Goal: Task Accomplishment & Management: Manage account settings

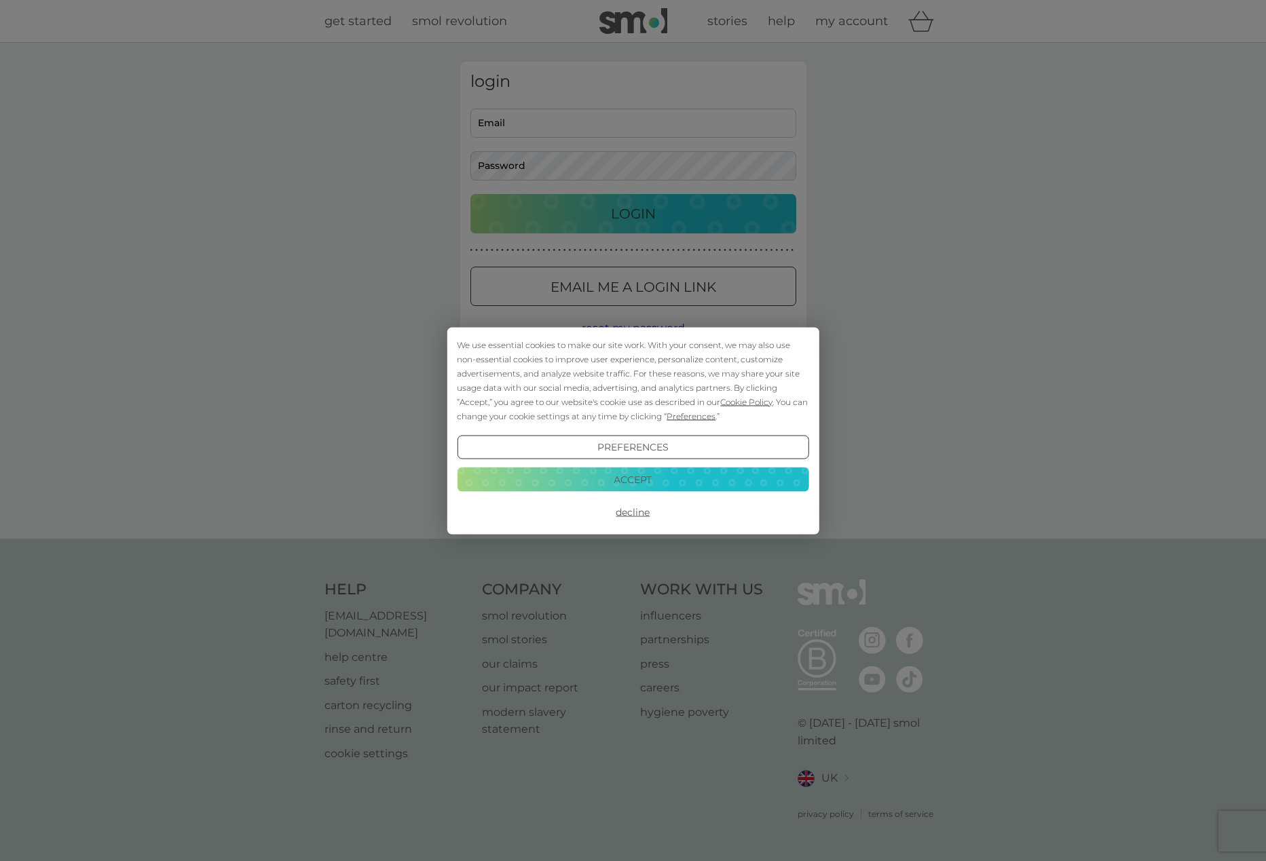
type input "[EMAIL_ADDRESS][DOMAIN_NAME]"
click at [629, 476] on button "Accept" at bounding box center [633, 480] width 352 height 24
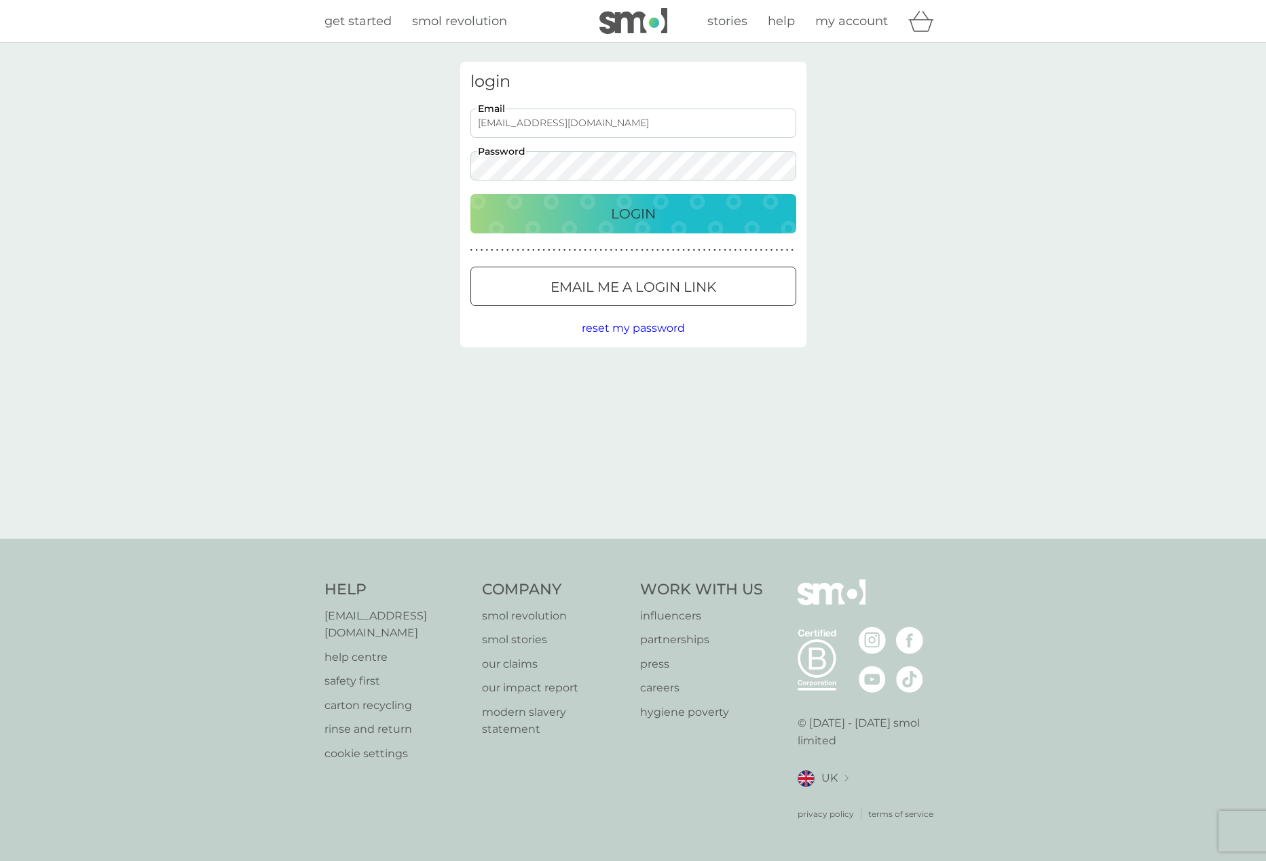
click at [620, 207] on p "Login" at bounding box center [633, 214] width 45 height 22
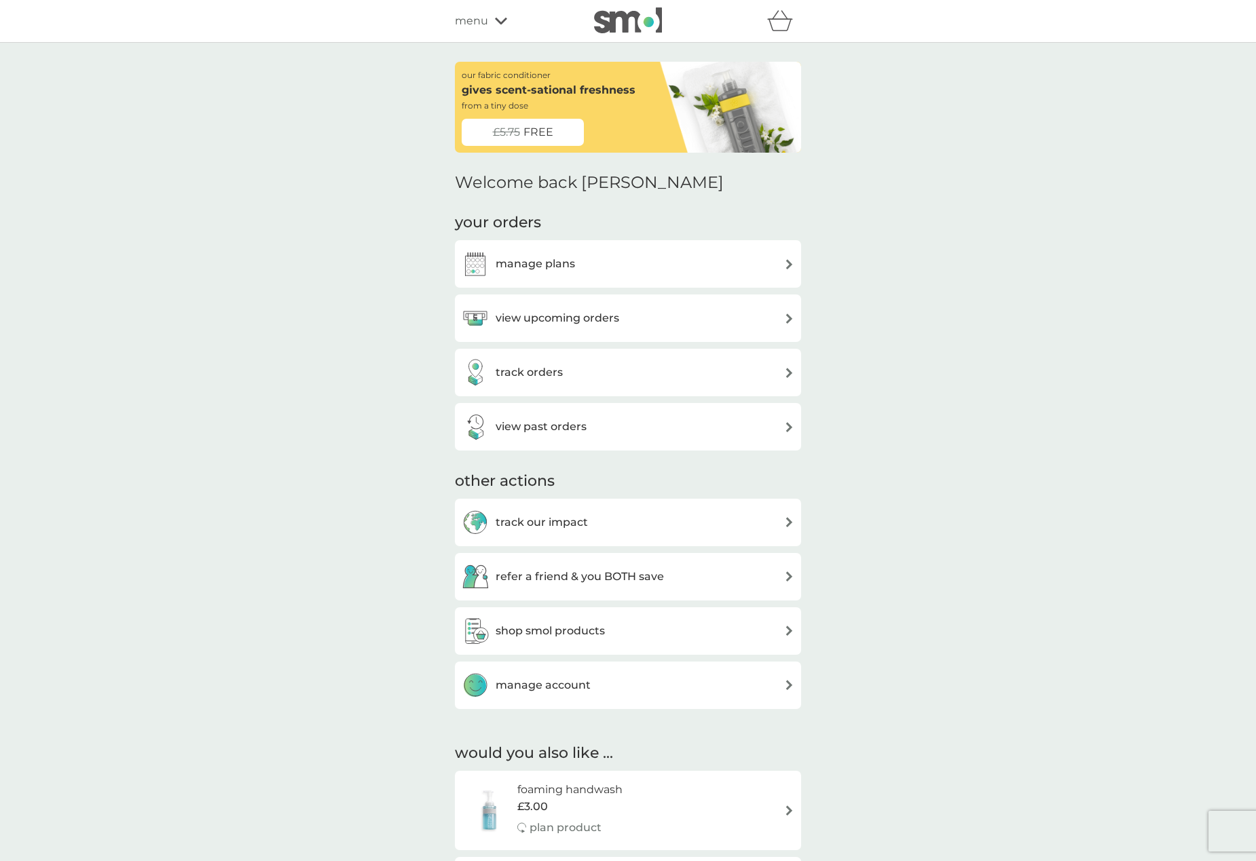
click at [600, 271] on div "manage plans" at bounding box center [628, 263] width 333 height 27
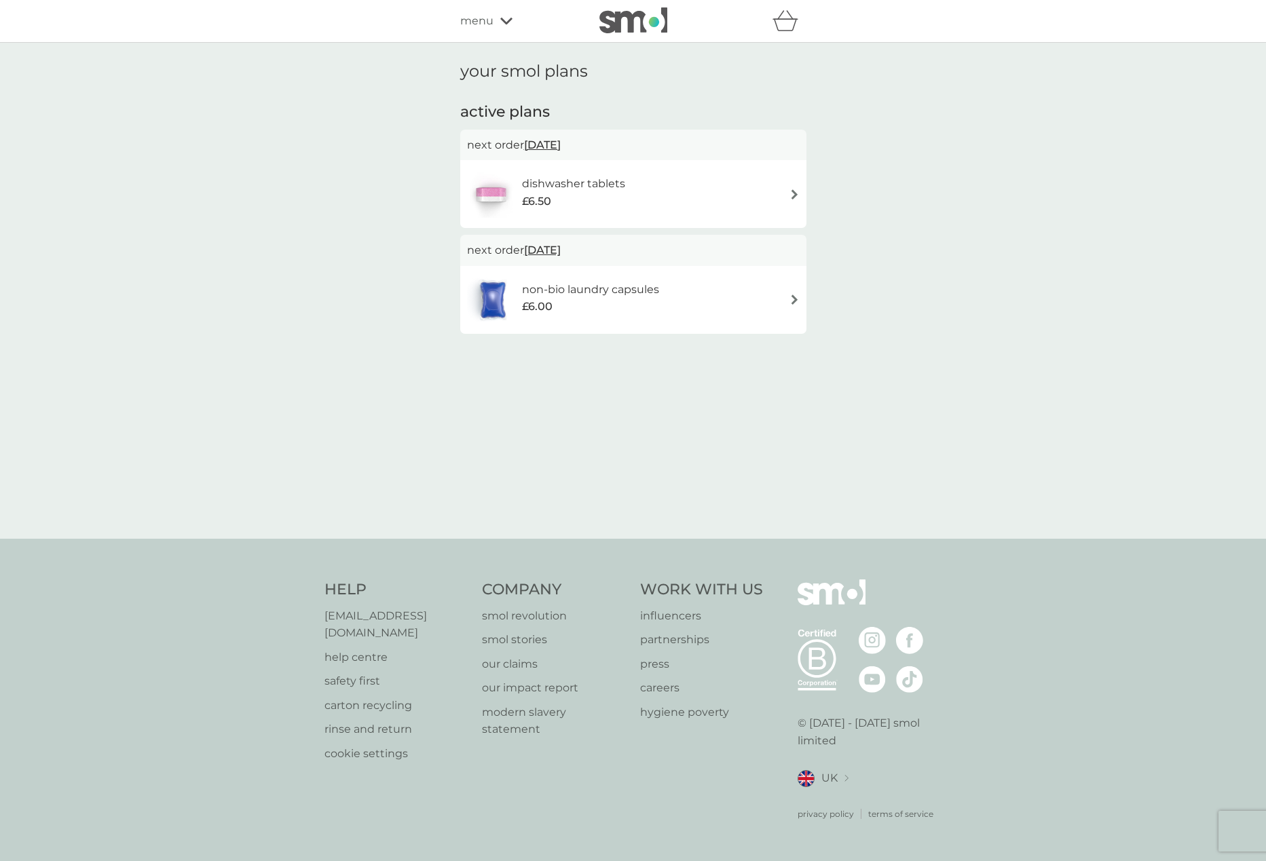
click at [750, 299] on div "non-bio laundry capsules £6.00" at bounding box center [633, 300] width 333 height 48
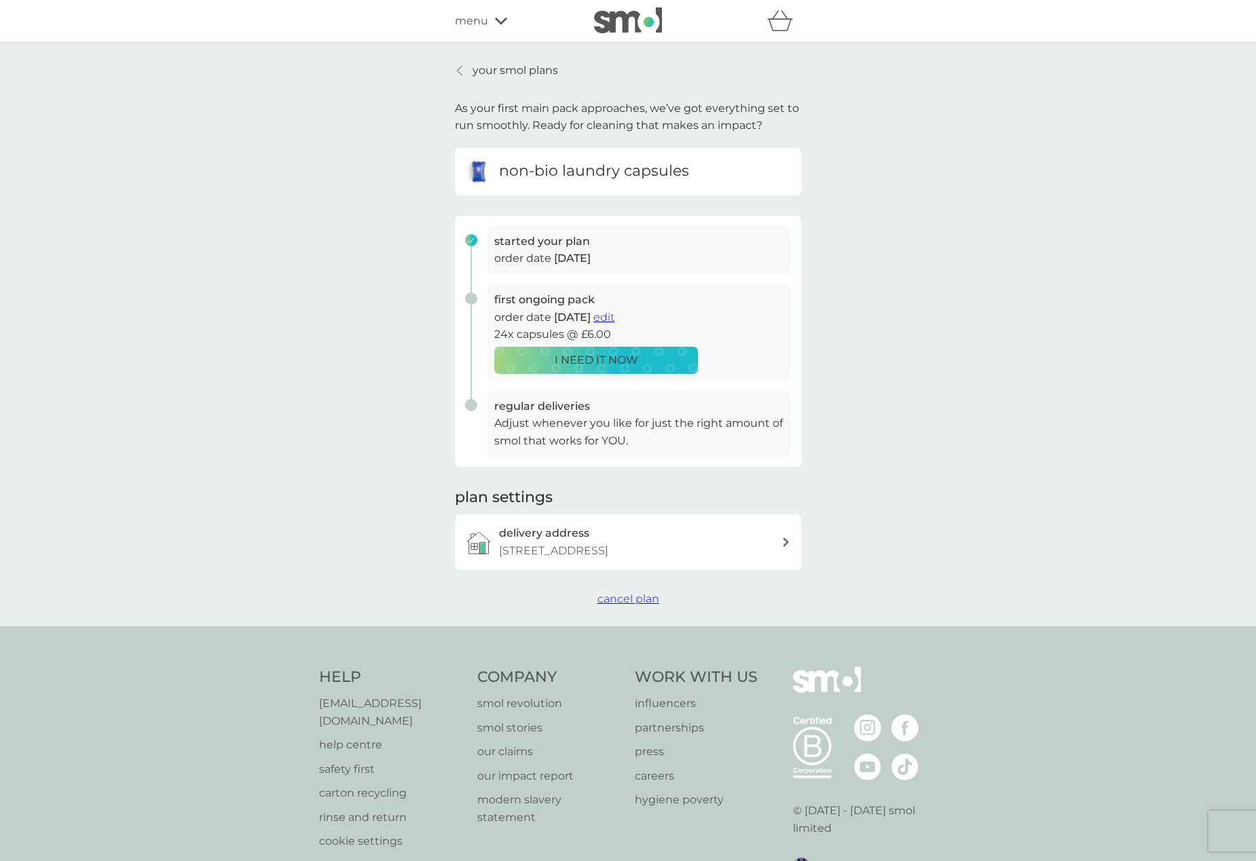
click at [612, 359] on p "I NEED IT NOW" at bounding box center [596, 361] width 83 height 18
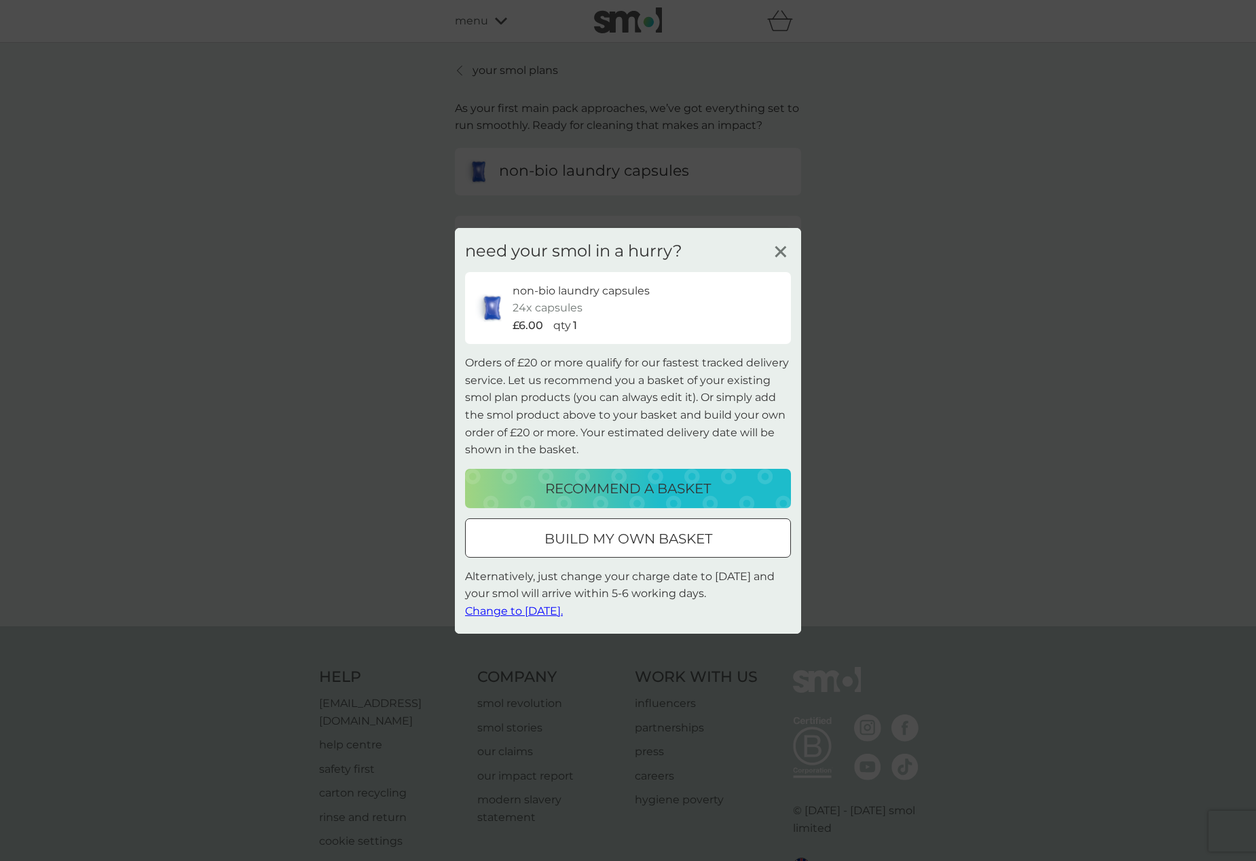
click at [622, 489] on p "recommend a basket" at bounding box center [628, 489] width 166 height 22
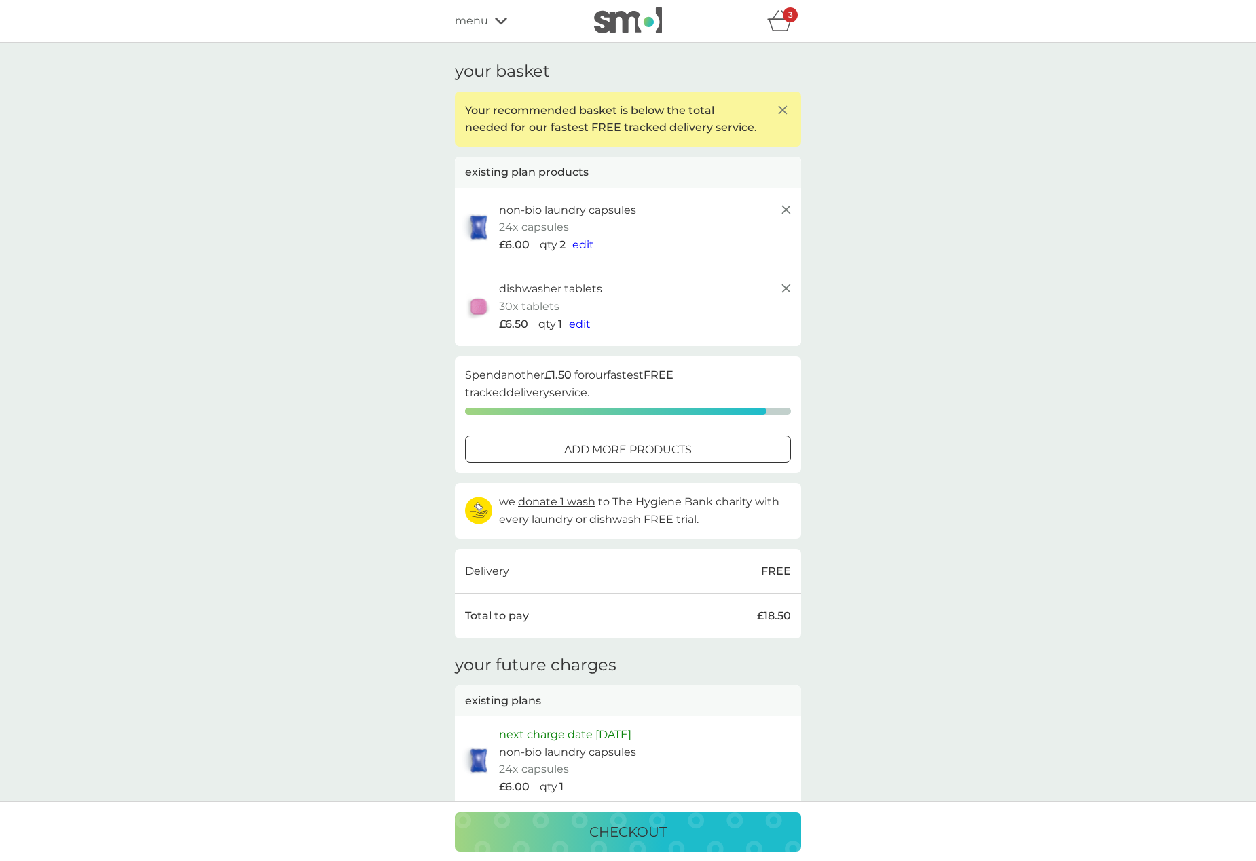
click at [584, 243] on span "edit" at bounding box center [583, 244] width 22 height 13
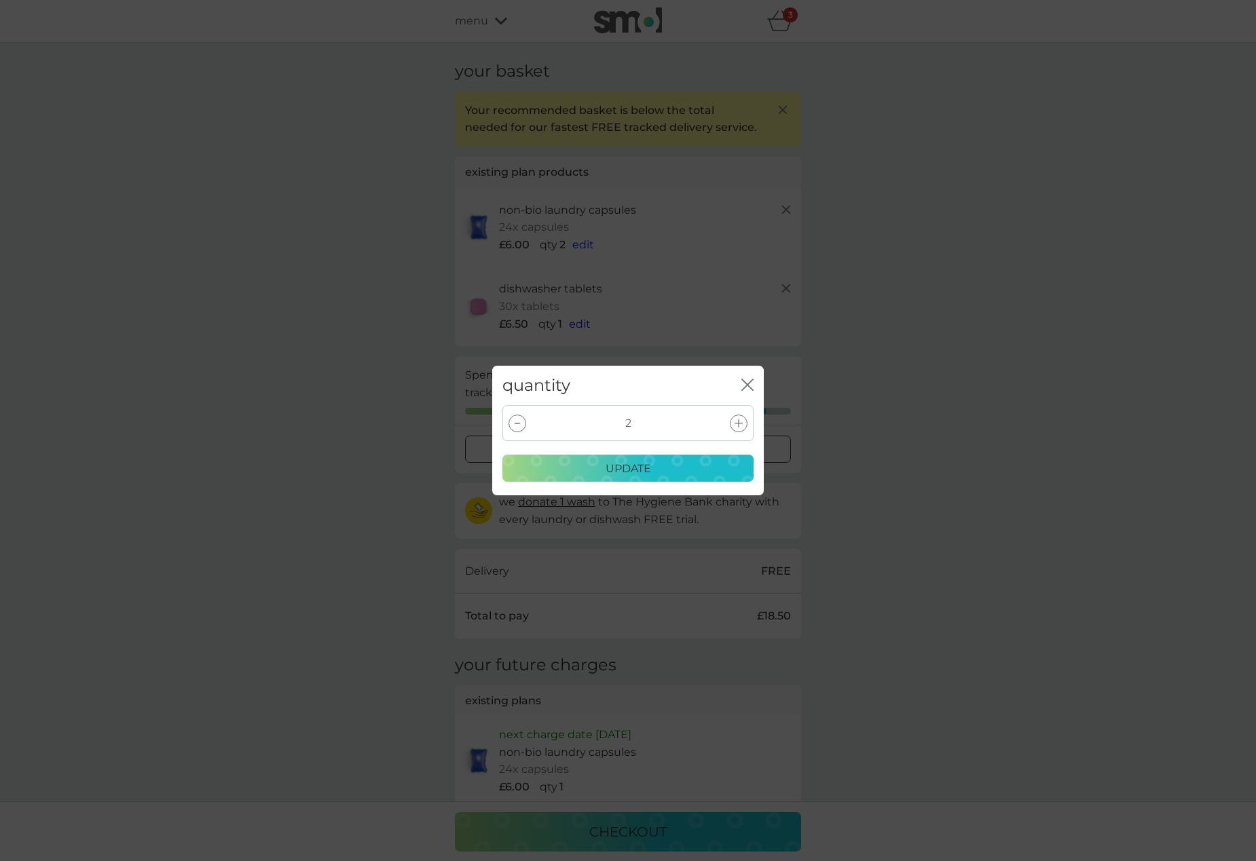
click at [519, 424] on icon at bounding box center [516, 423] width 5 height 1
click at [656, 470] on div "update" at bounding box center [627, 469] width 233 height 18
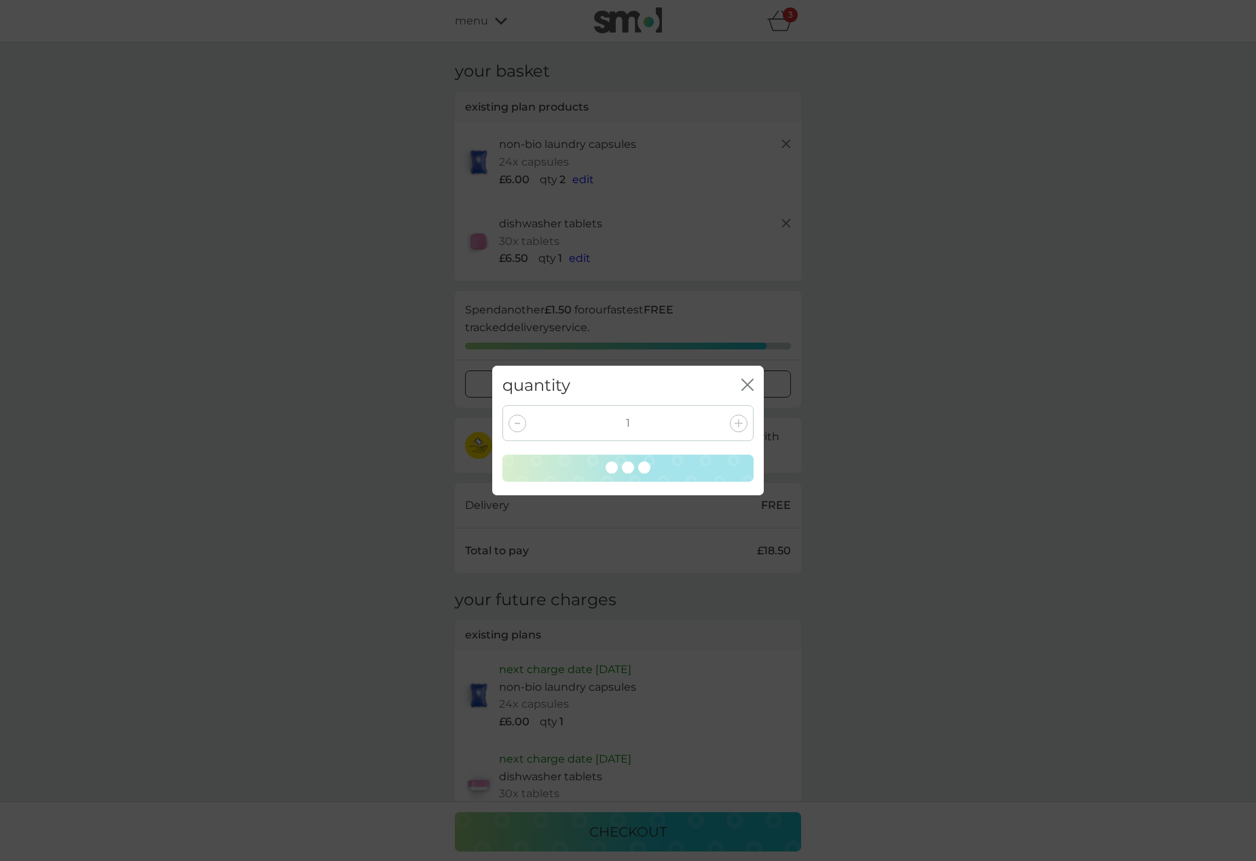
click at [301, 150] on div "quantity close 1" at bounding box center [628, 430] width 1256 height 861
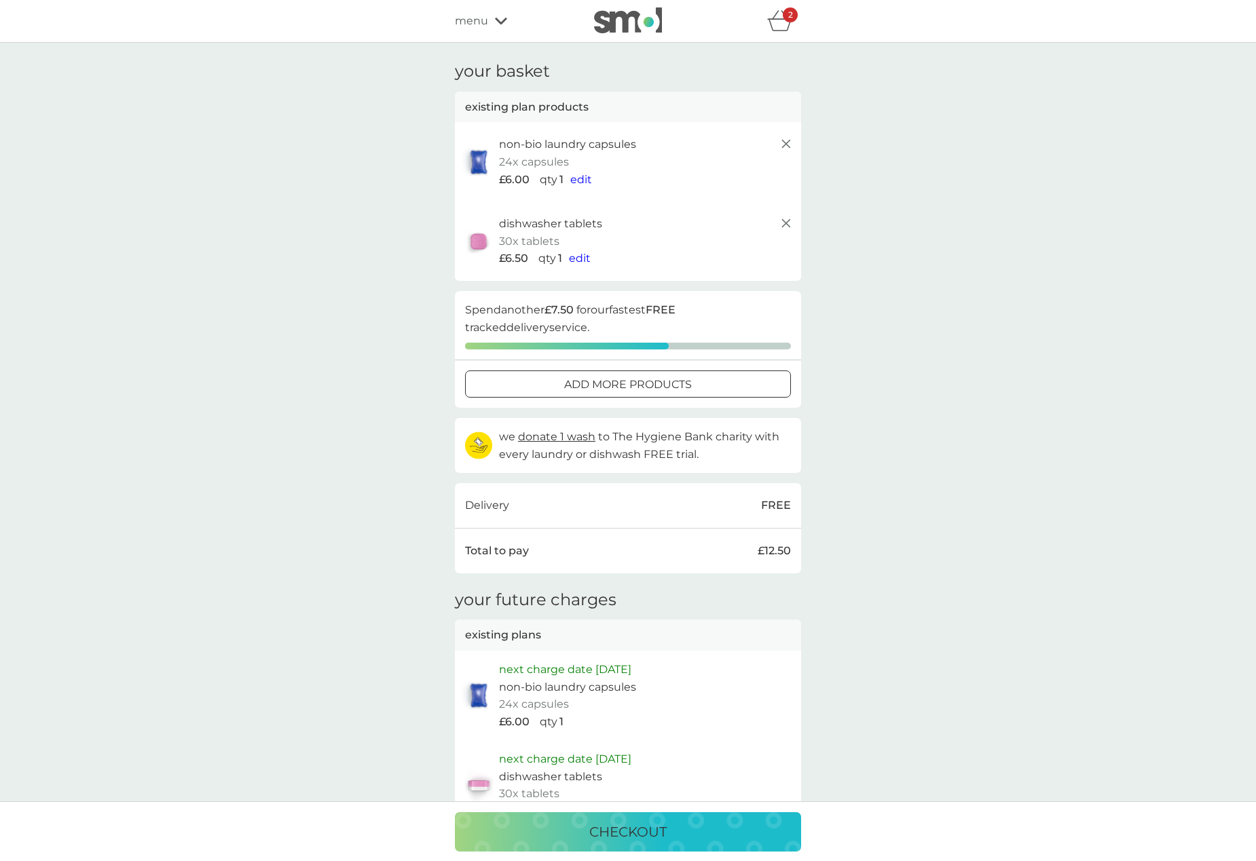
click at [787, 223] on line at bounding box center [786, 223] width 8 height 8
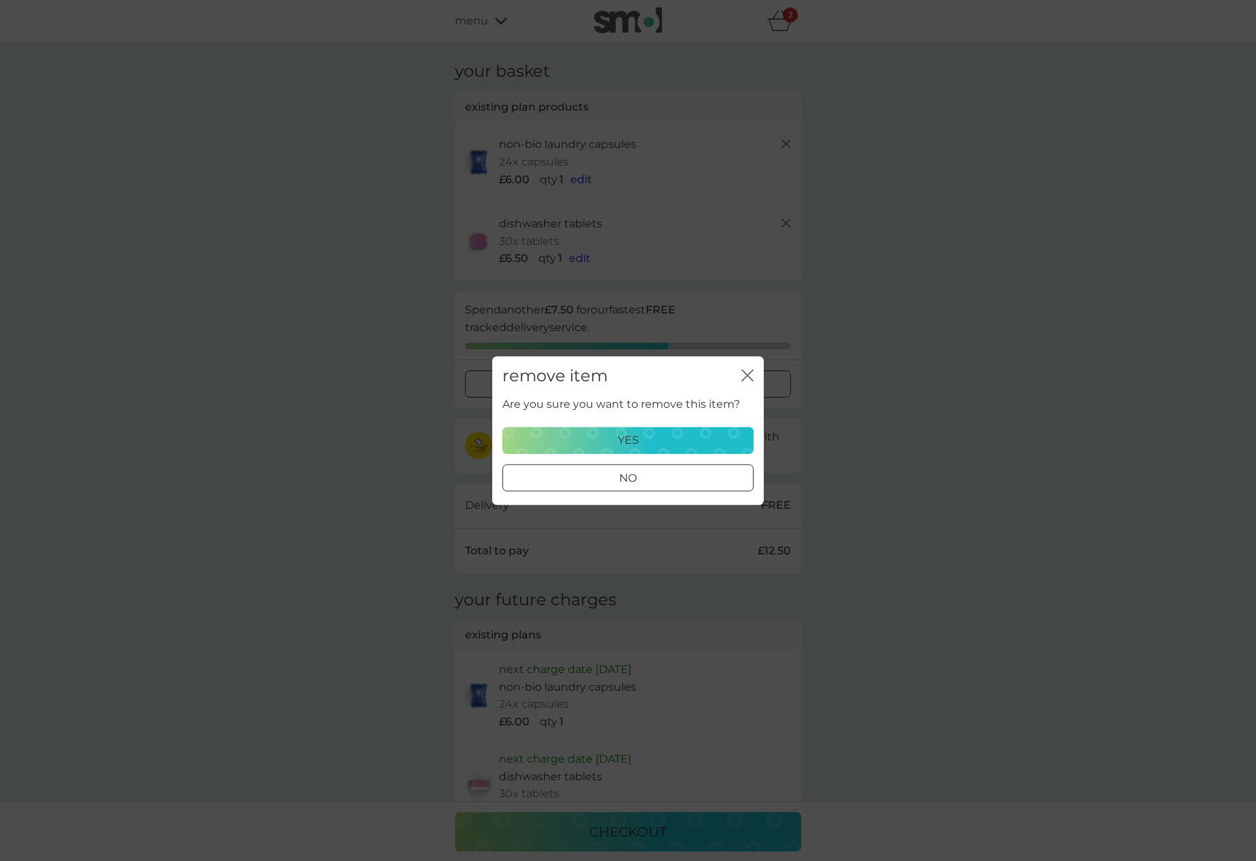
click at [660, 443] on div "yes" at bounding box center [627, 441] width 233 height 18
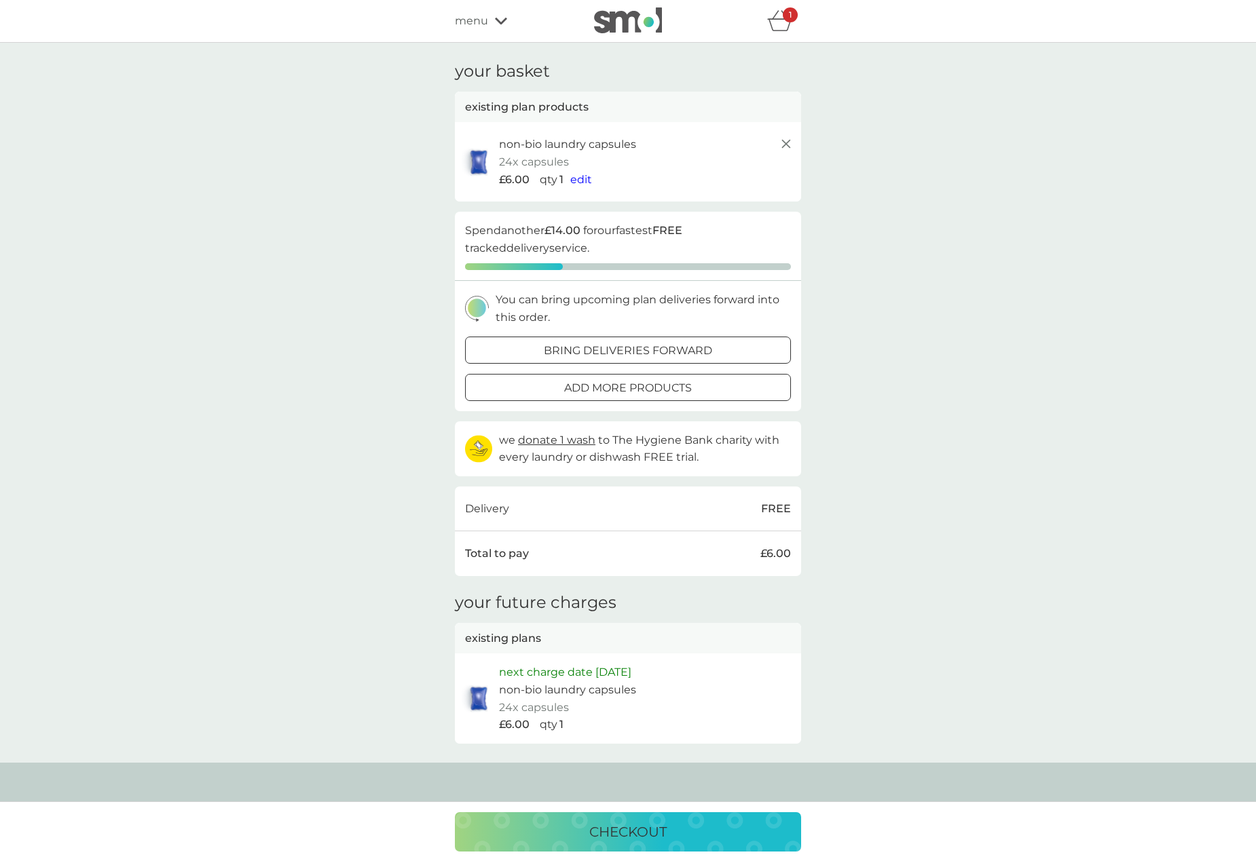
click at [780, 20] on icon "basket" at bounding box center [780, 20] width 26 height 21
click at [787, 143] on icon at bounding box center [786, 144] width 16 height 16
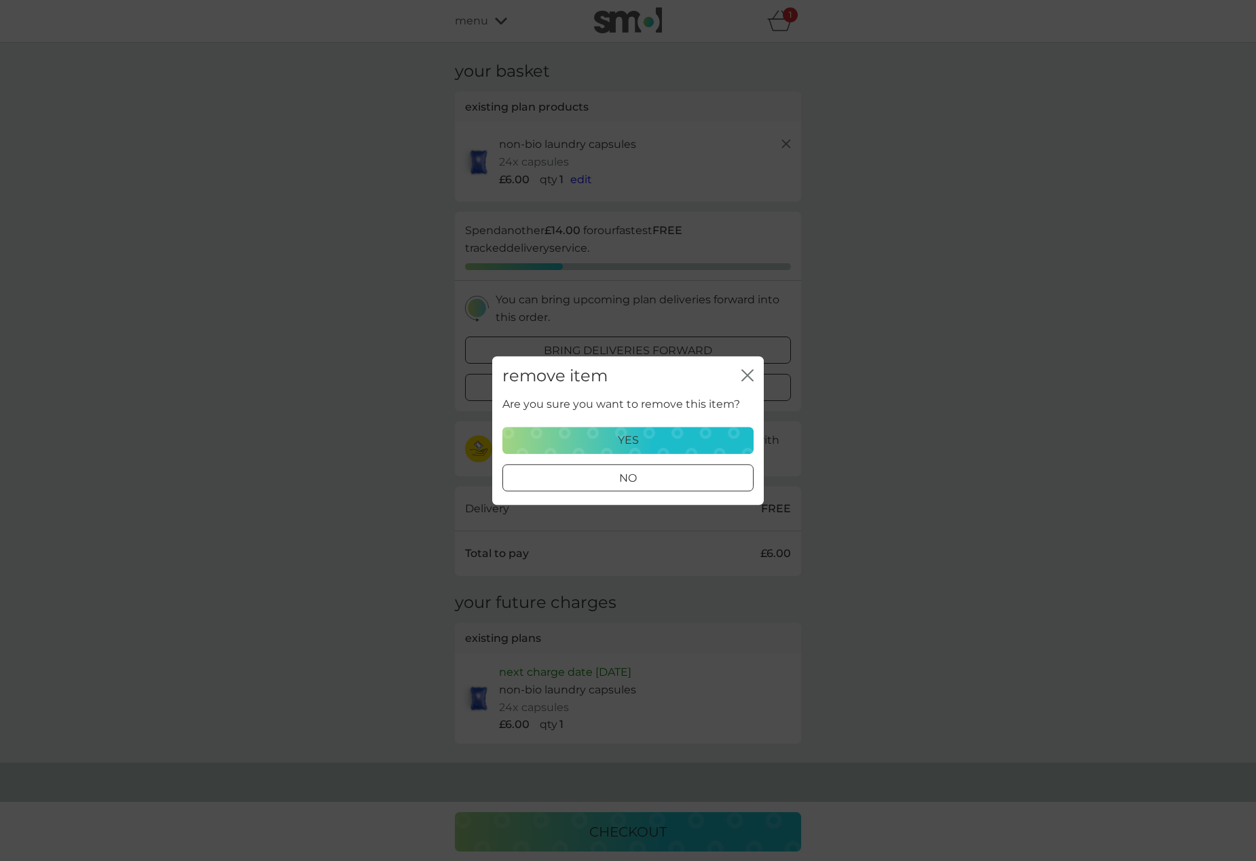
click at [670, 436] on div "yes" at bounding box center [627, 441] width 233 height 18
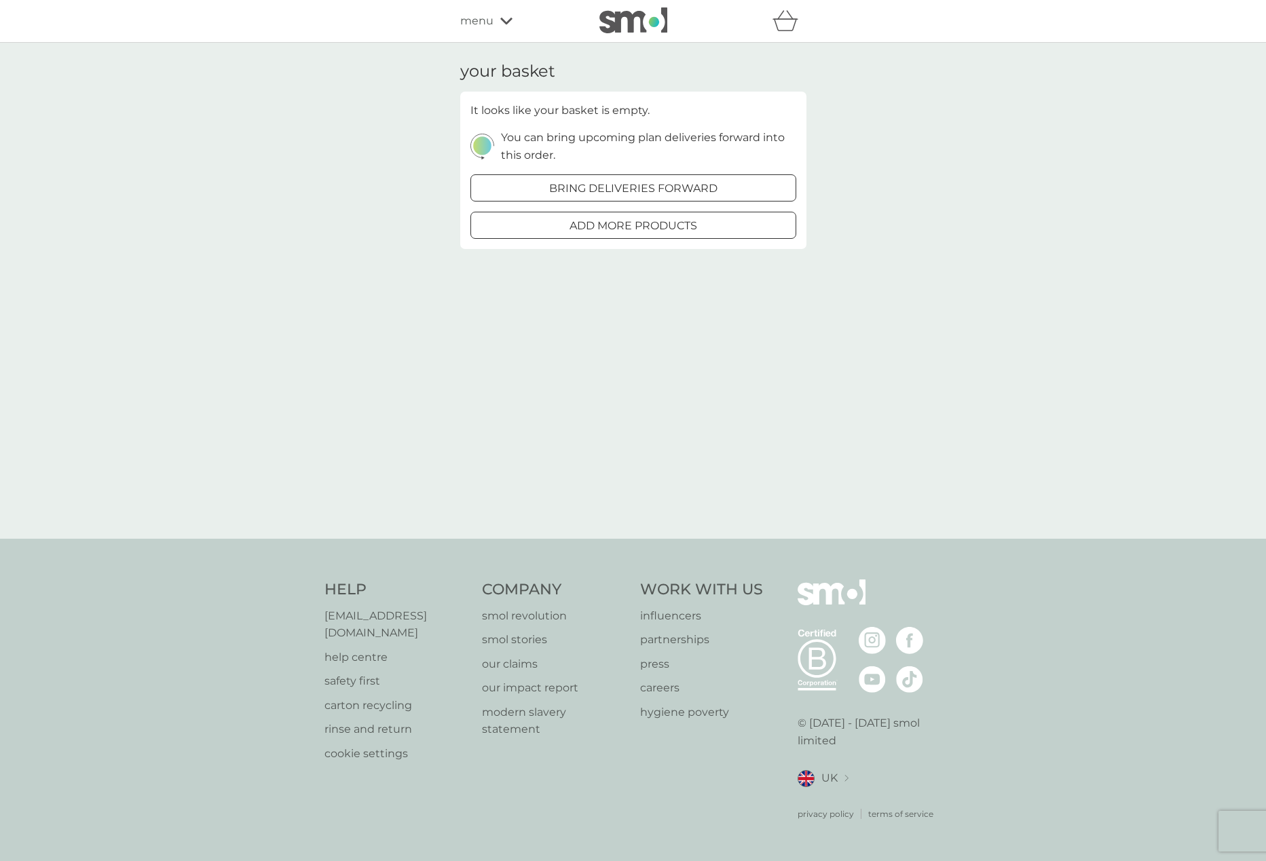
click at [483, 20] on span "menu" at bounding box center [476, 21] width 33 height 18
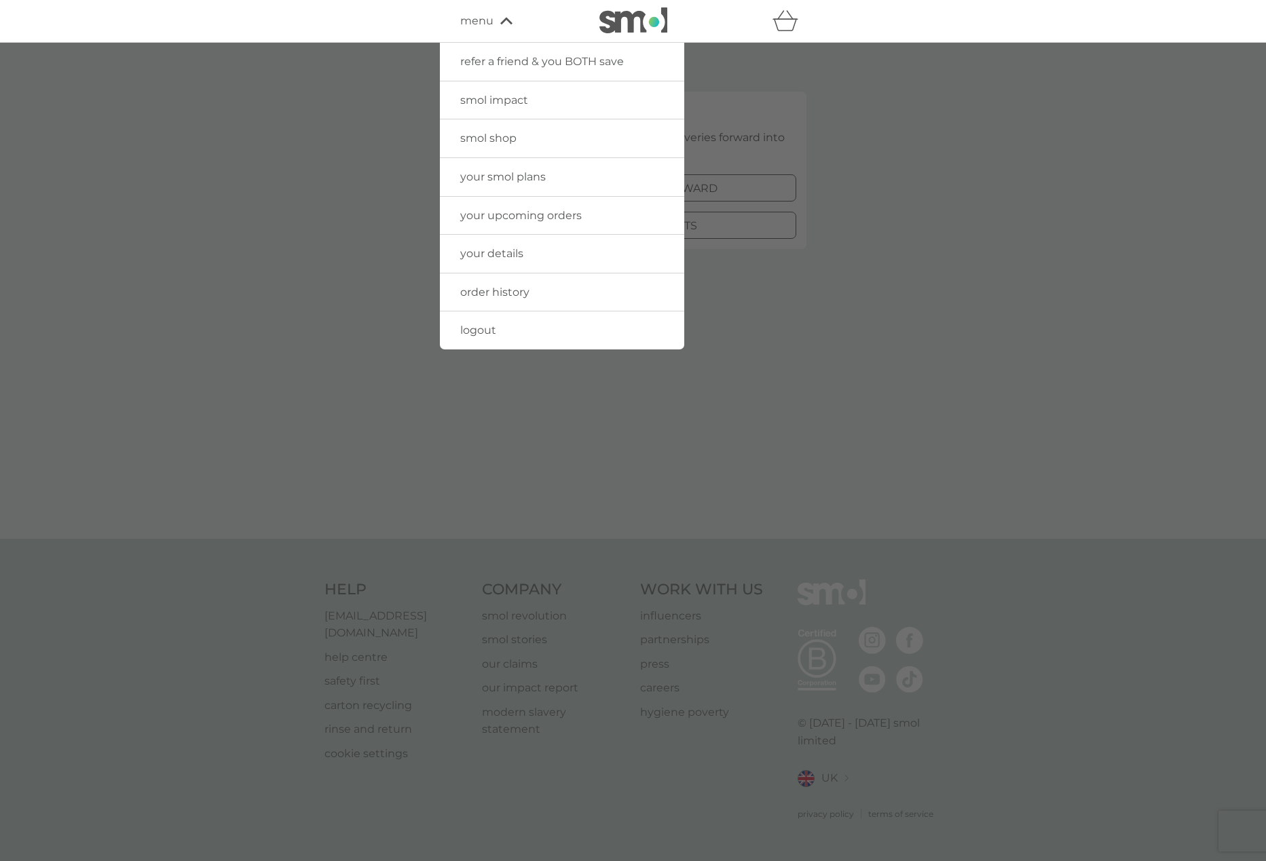
click at [528, 179] on span "your smol plans" at bounding box center [503, 176] width 86 height 13
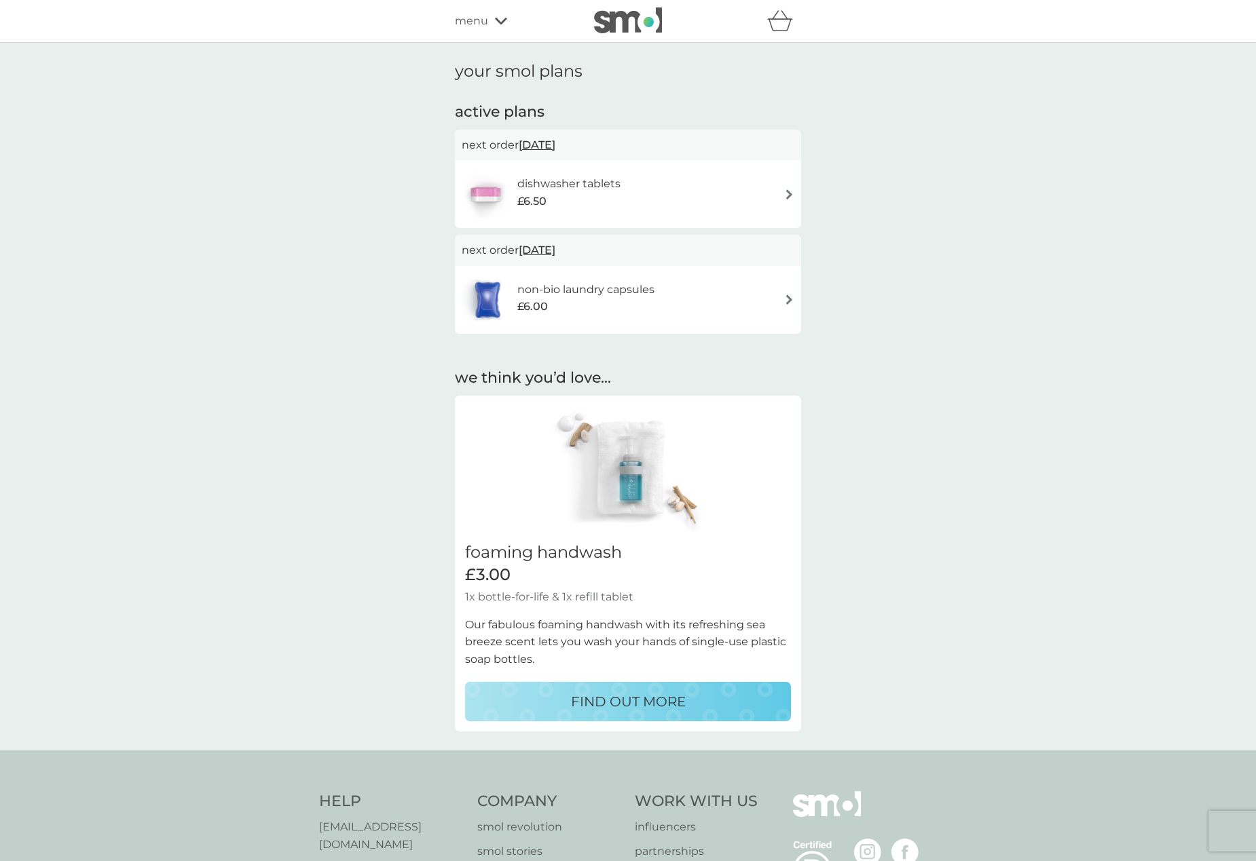
click at [744, 311] on div "non-bio laundry capsules £6.00" at bounding box center [628, 300] width 333 height 48
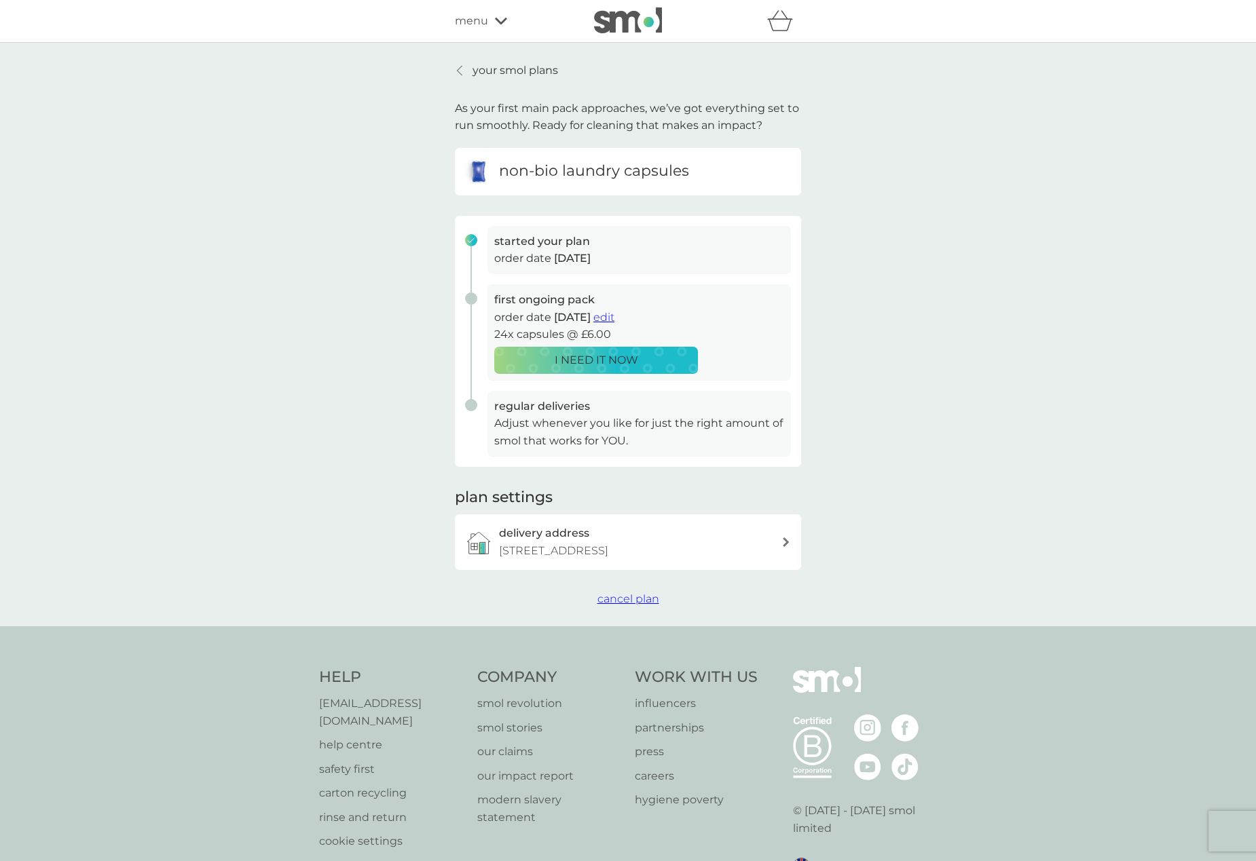
click at [469, 22] on span "menu" at bounding box center [471, 21] width 33 height 18
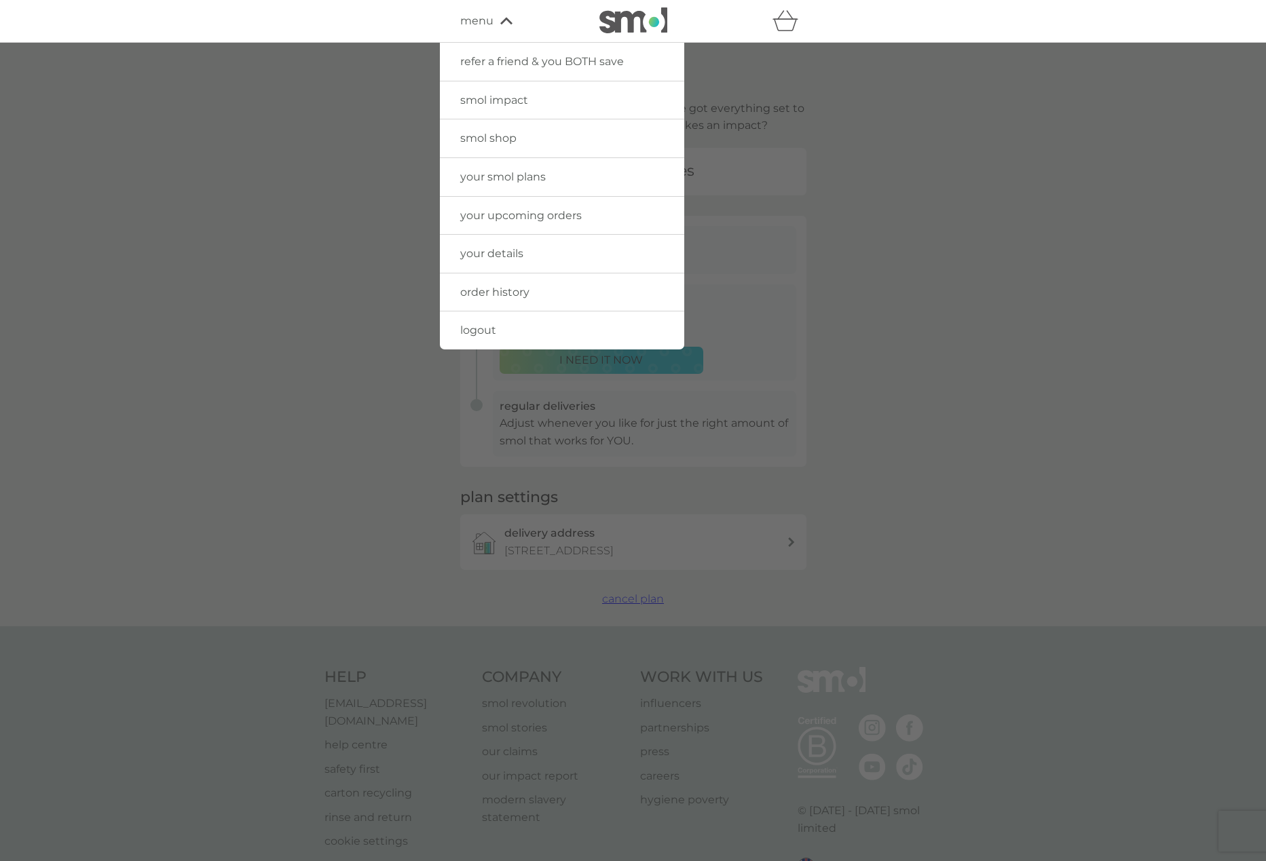
click at [480, 212] on span "your upcoming orders" at bounding box center [520, 215] width 121 height 13
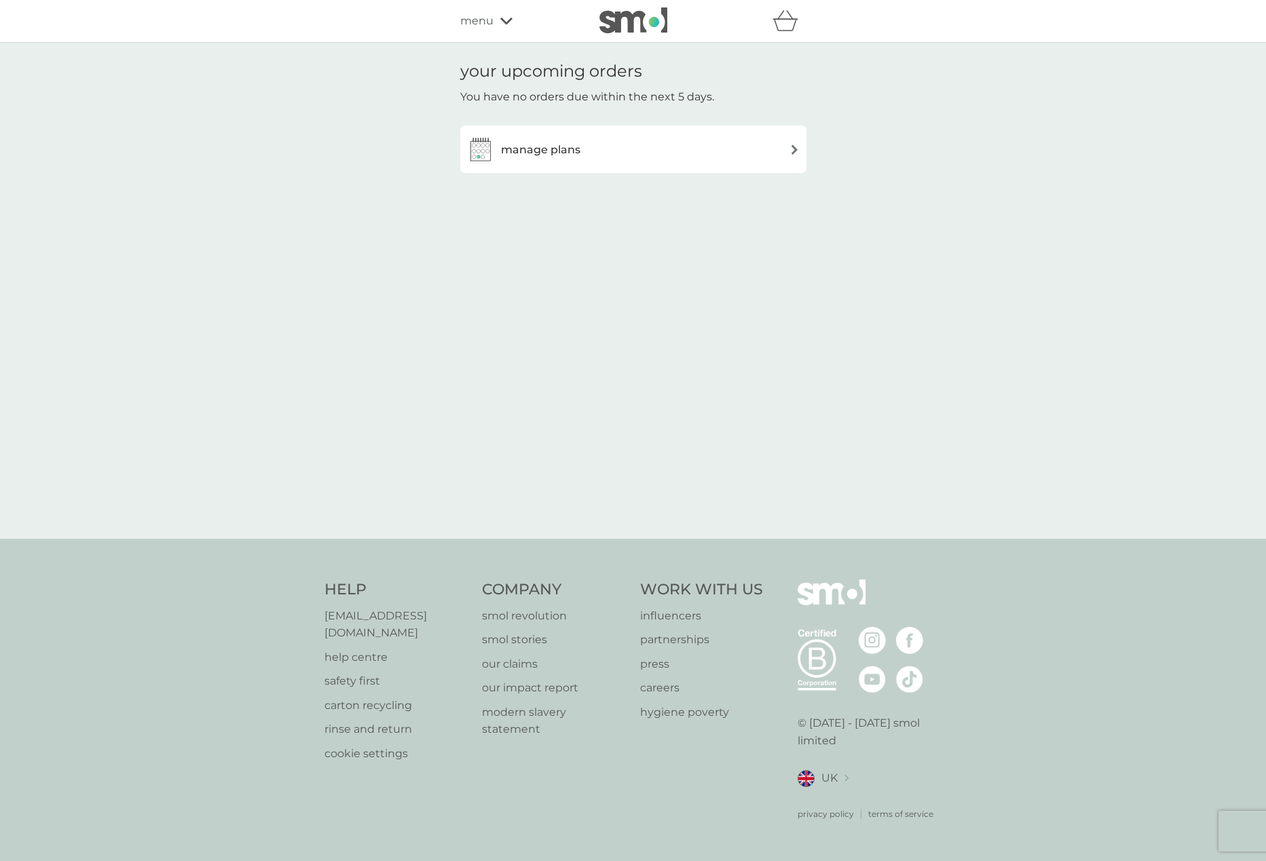
click at [638, 155] on div "manage plans" at bounding box center [633, 149] width 333 height 27
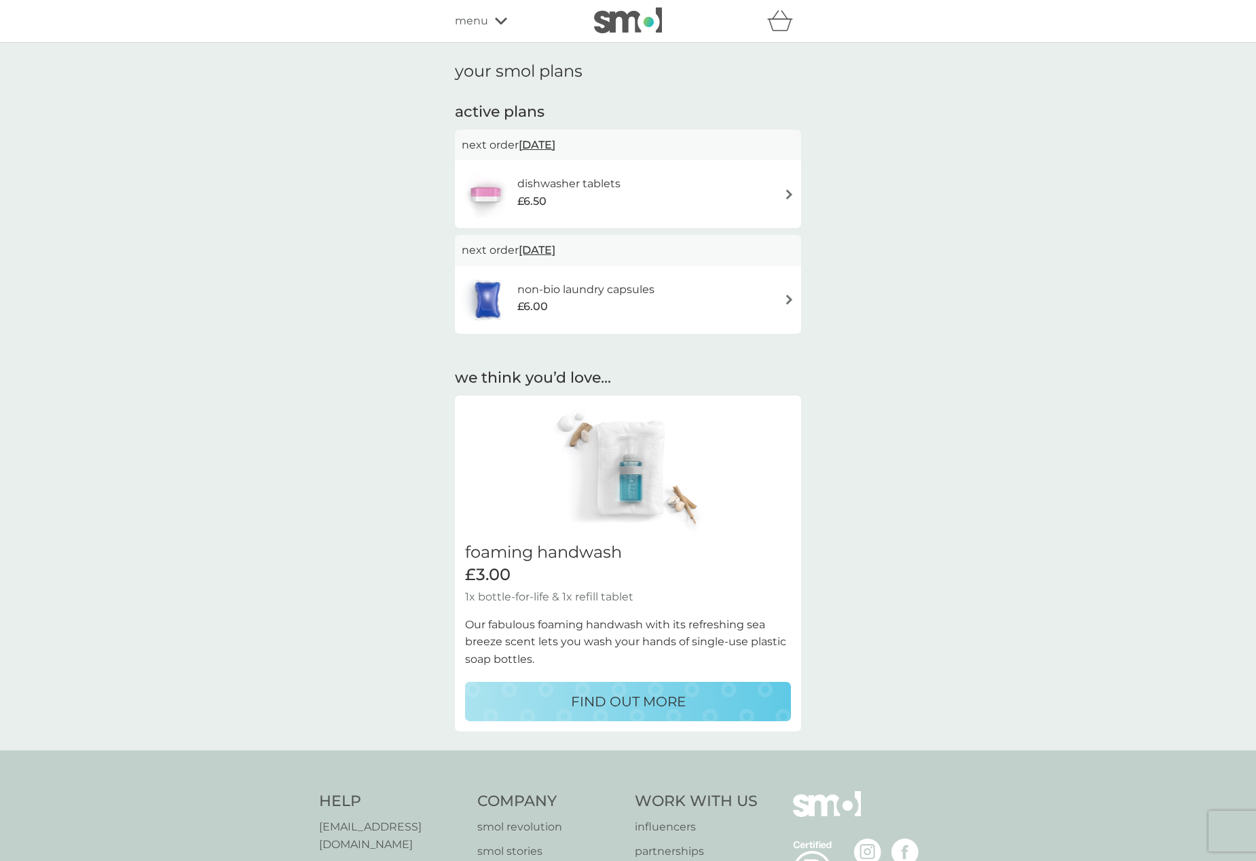
click at [555, 248] on span "31 Oct 2025" at bounding box center [537, 250] width 37 height 26
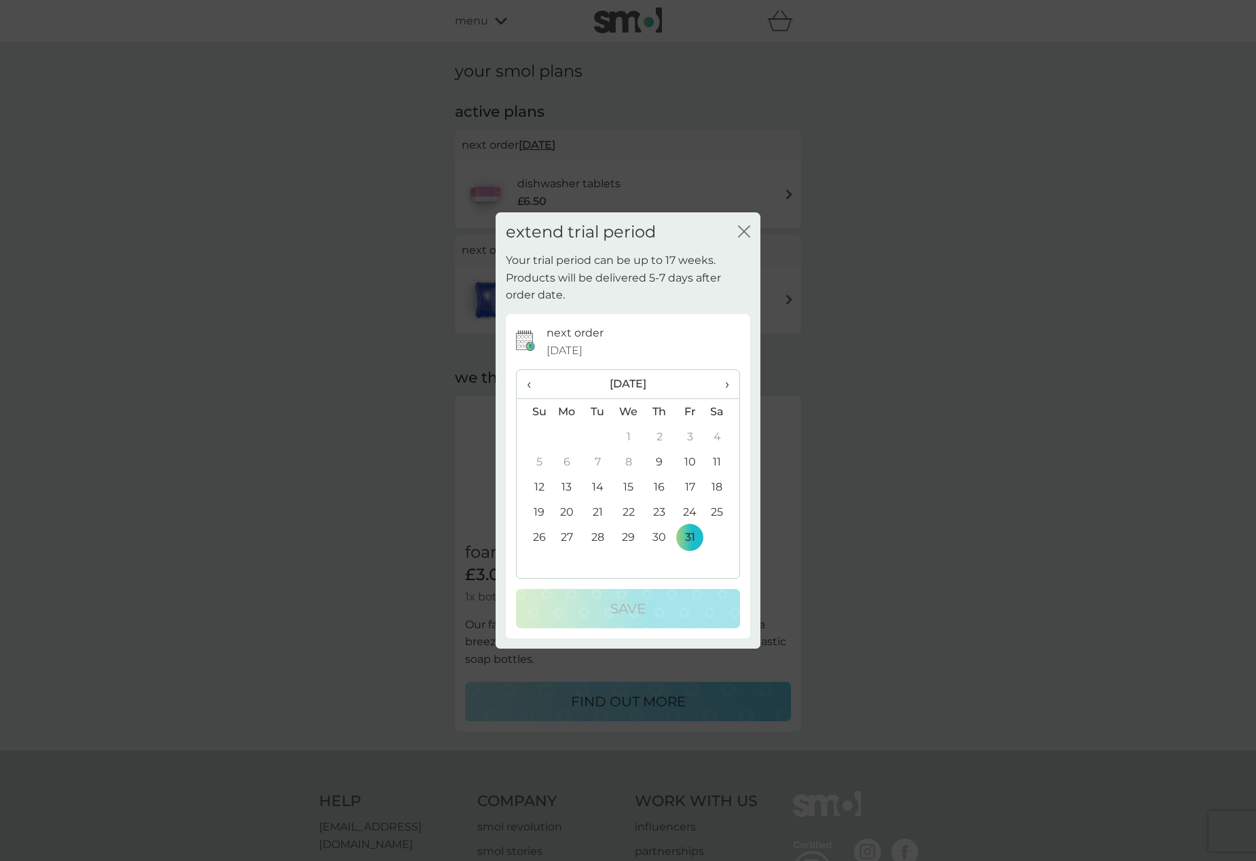
click at [745, 231] on icon "close" at bounding box center [744, 231] width 12 height 12
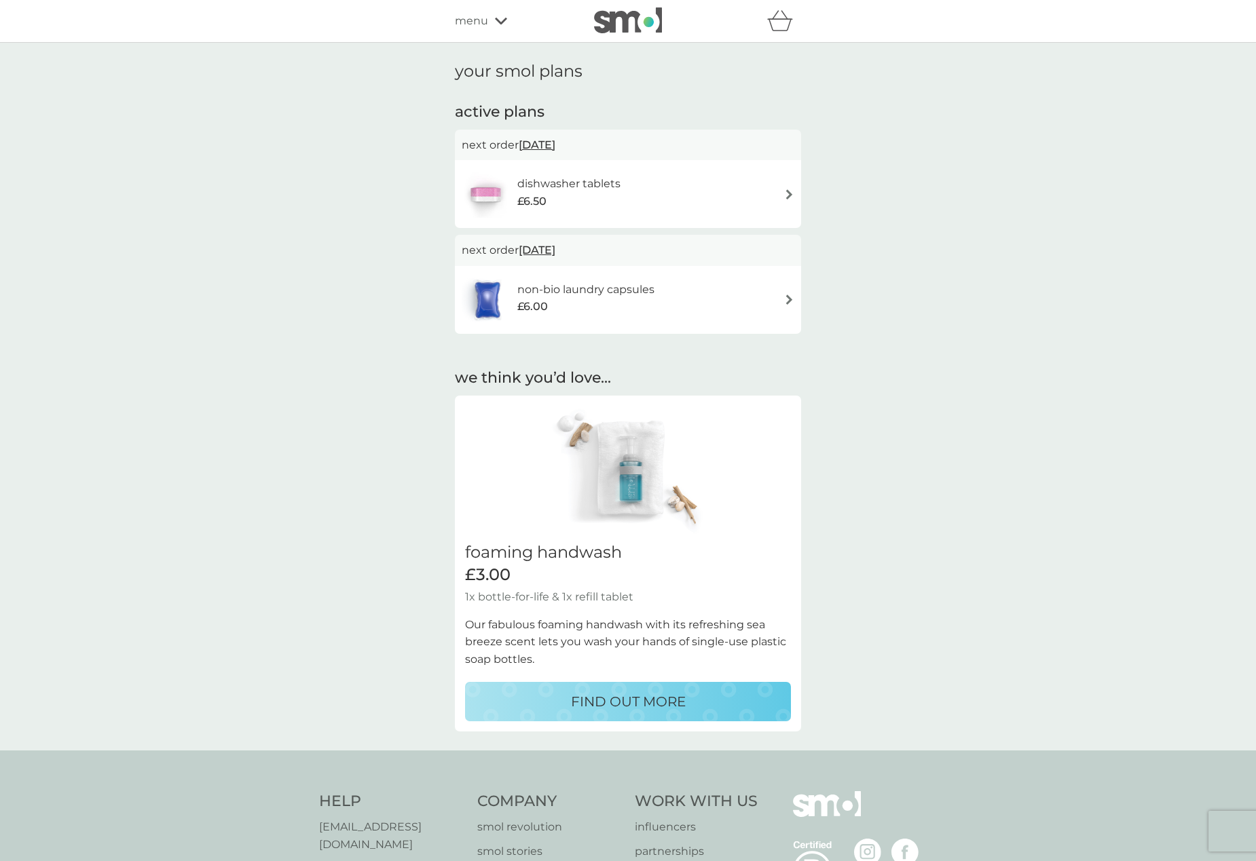
click at [618, 288] on h6 "non-bio laundry capsules" at bounding box center [585, 290] width 137 height 18
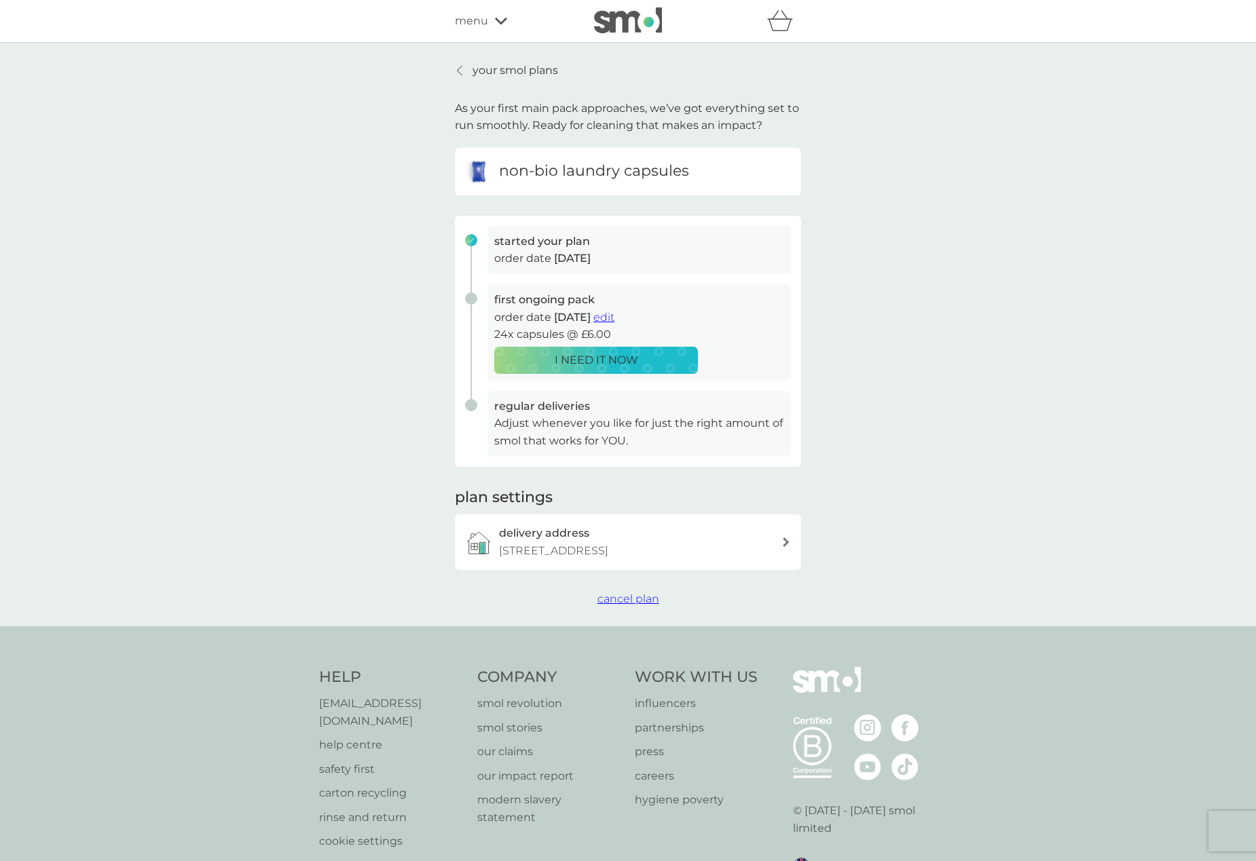
click at [578, 362] on p "I NEED IT NOW" at bounding box center [596, 361] width 83 height 18
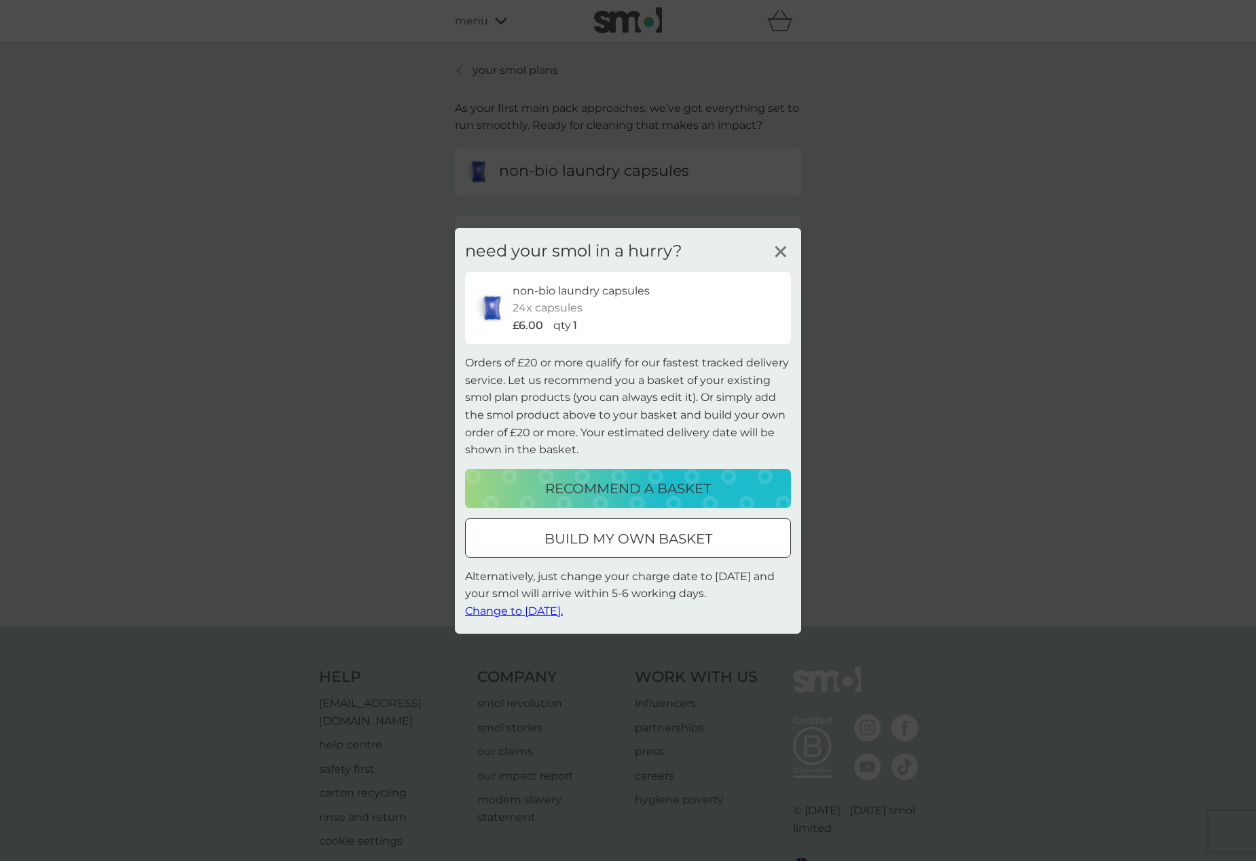
click at [619, 534] on div at bounding box center [627, 538] width 49 height 14
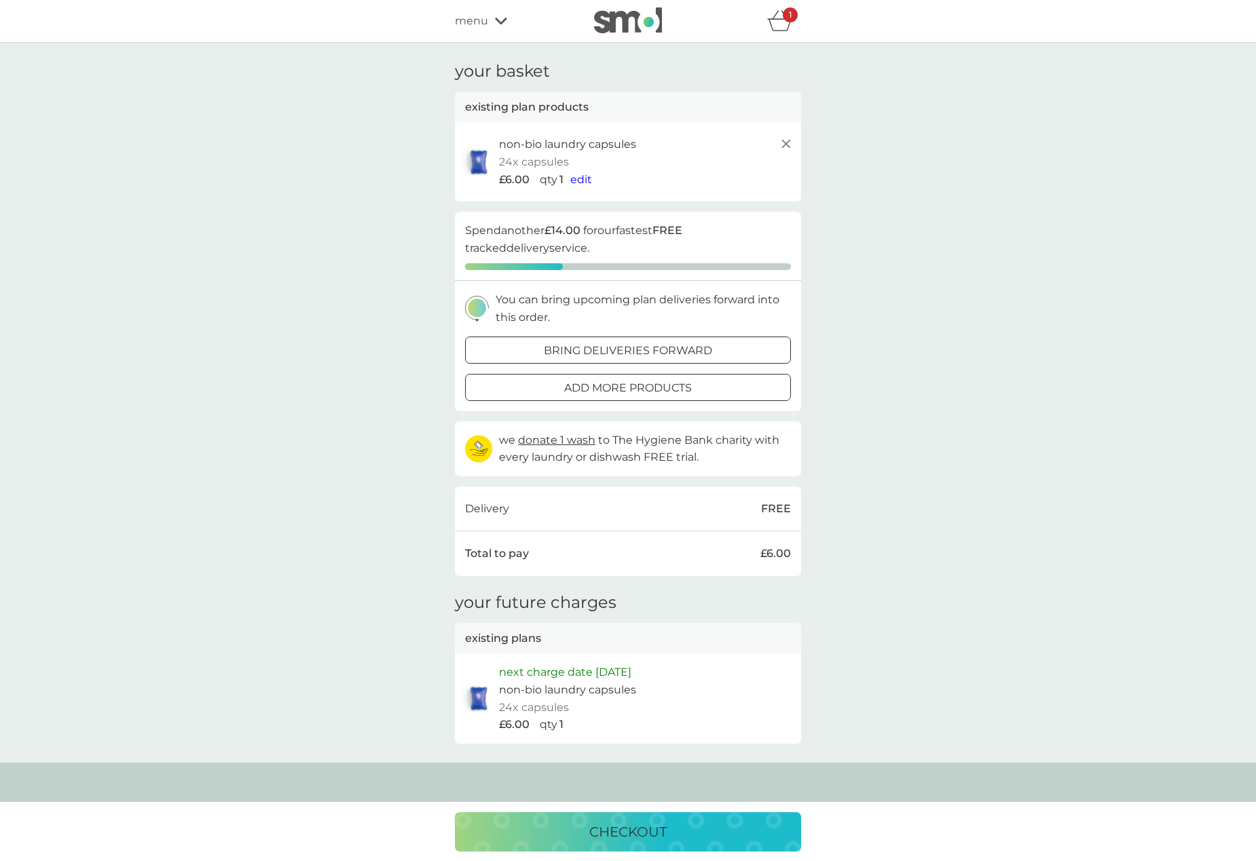
click at [782, 20] on icon "basket" at bounding box center [779, 25] width 23 height 12
click at [785, 145] on line at bounding box center [786, 144] width 8 height 8
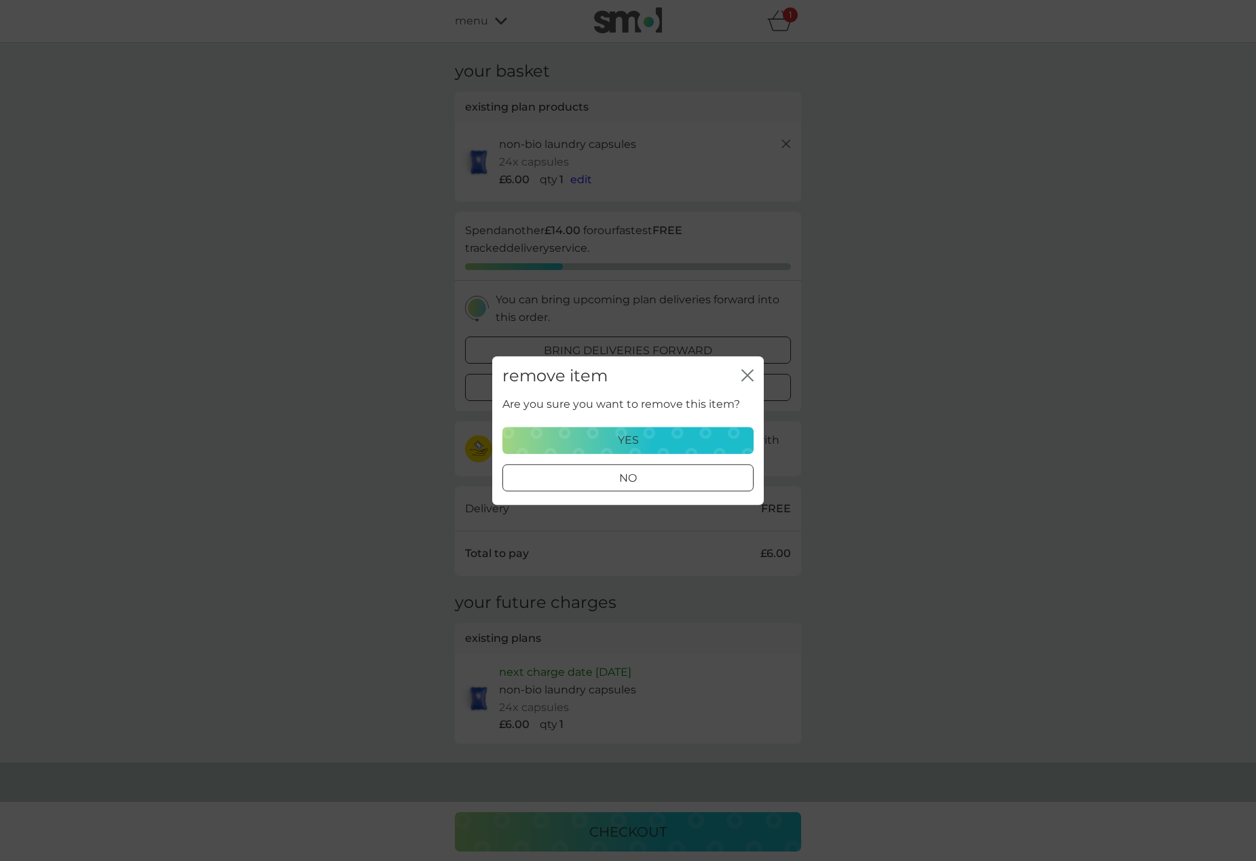
click at [616, 438] on div "yes" at bounding box center [627, 441] width 233 height 18
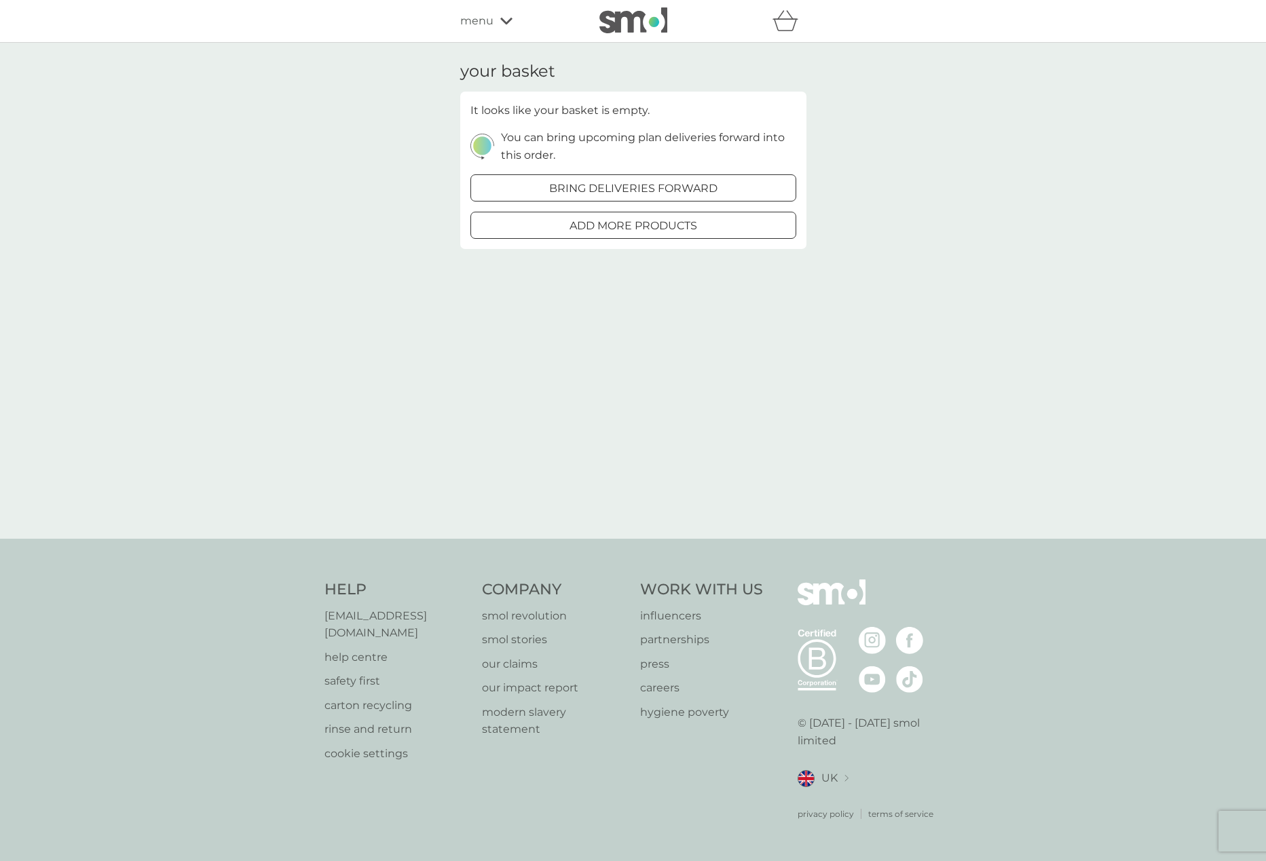
click at [474, 20] on span "menu" at bounding box center [476, 21] width 33 height 18
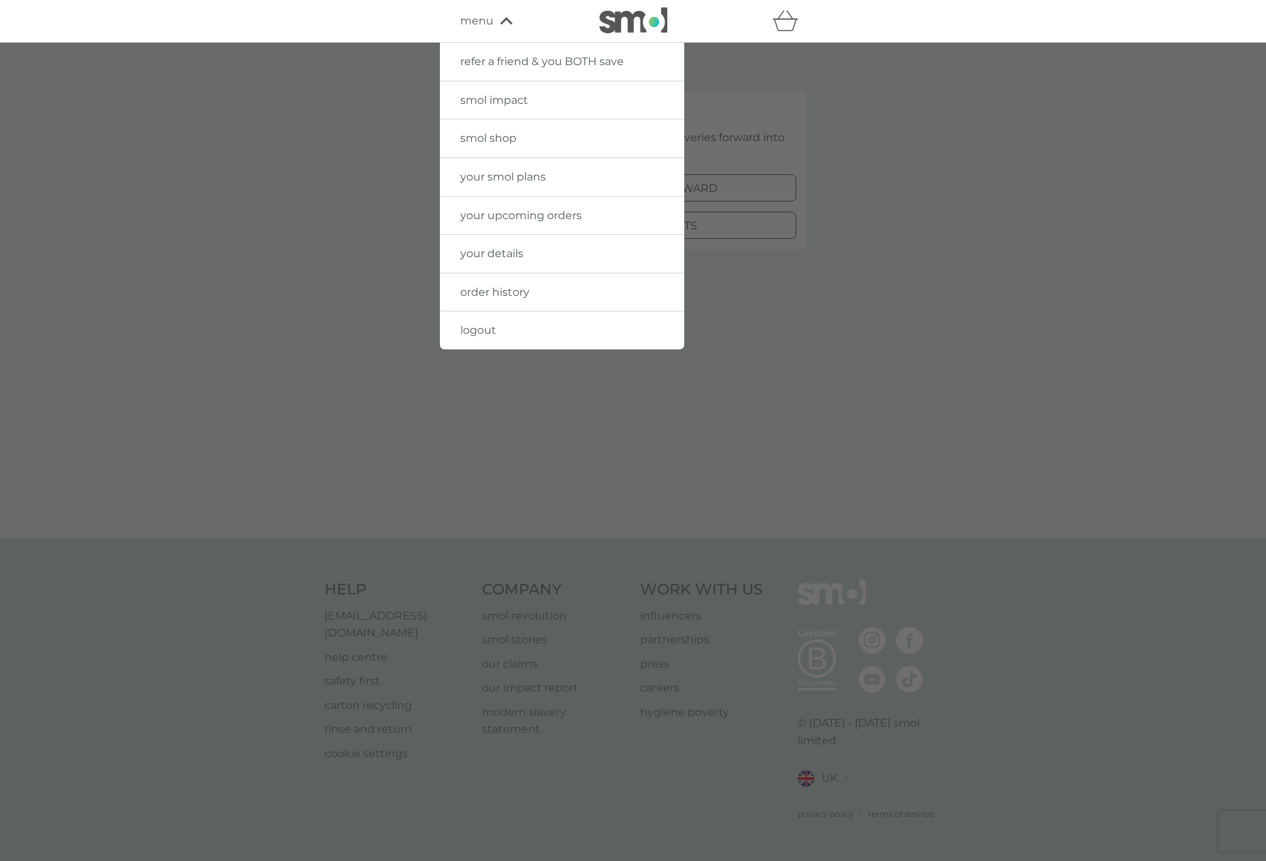
click at [561, 177] on link "your smol plans" at bounding box center [562, 177] width 244 height 38
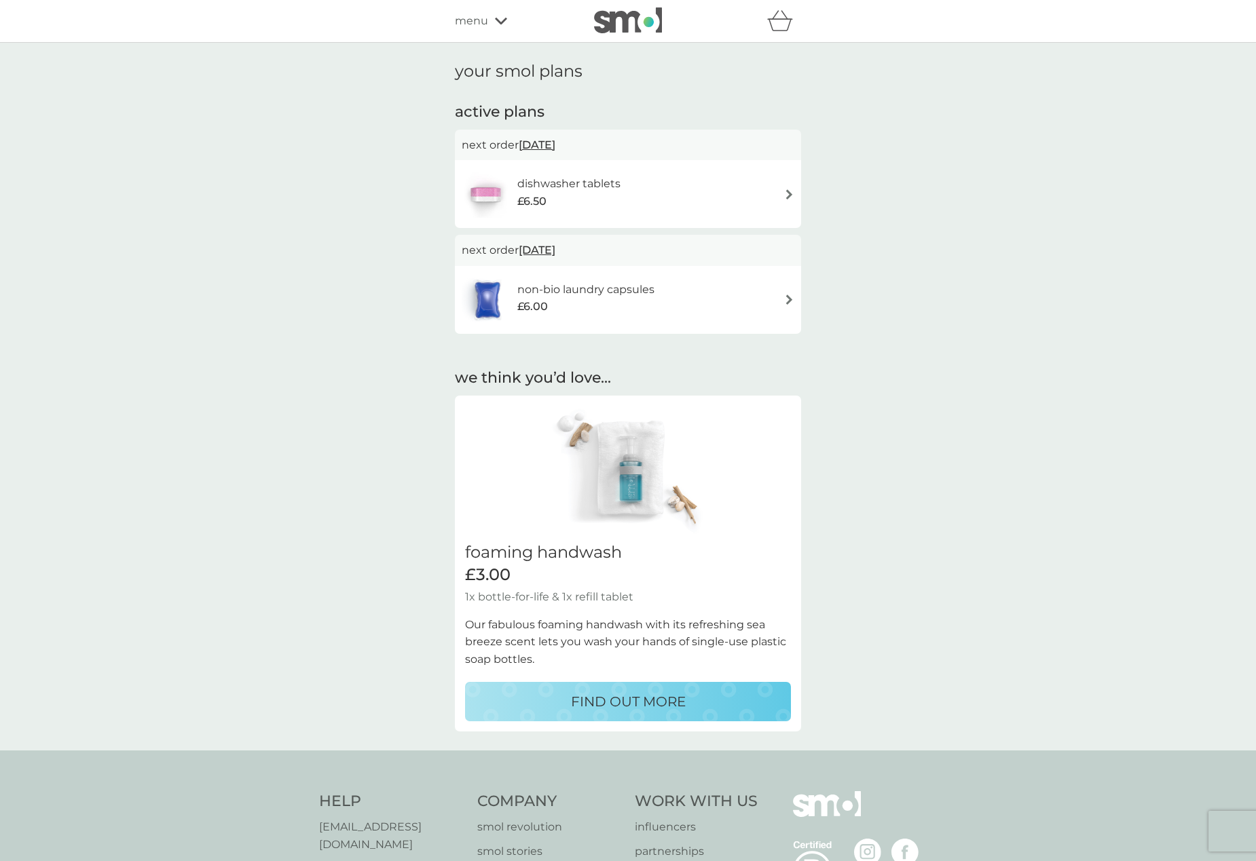
click at [479, 20] on span "menu" at bounding box center [471, 21] width 33 height 18
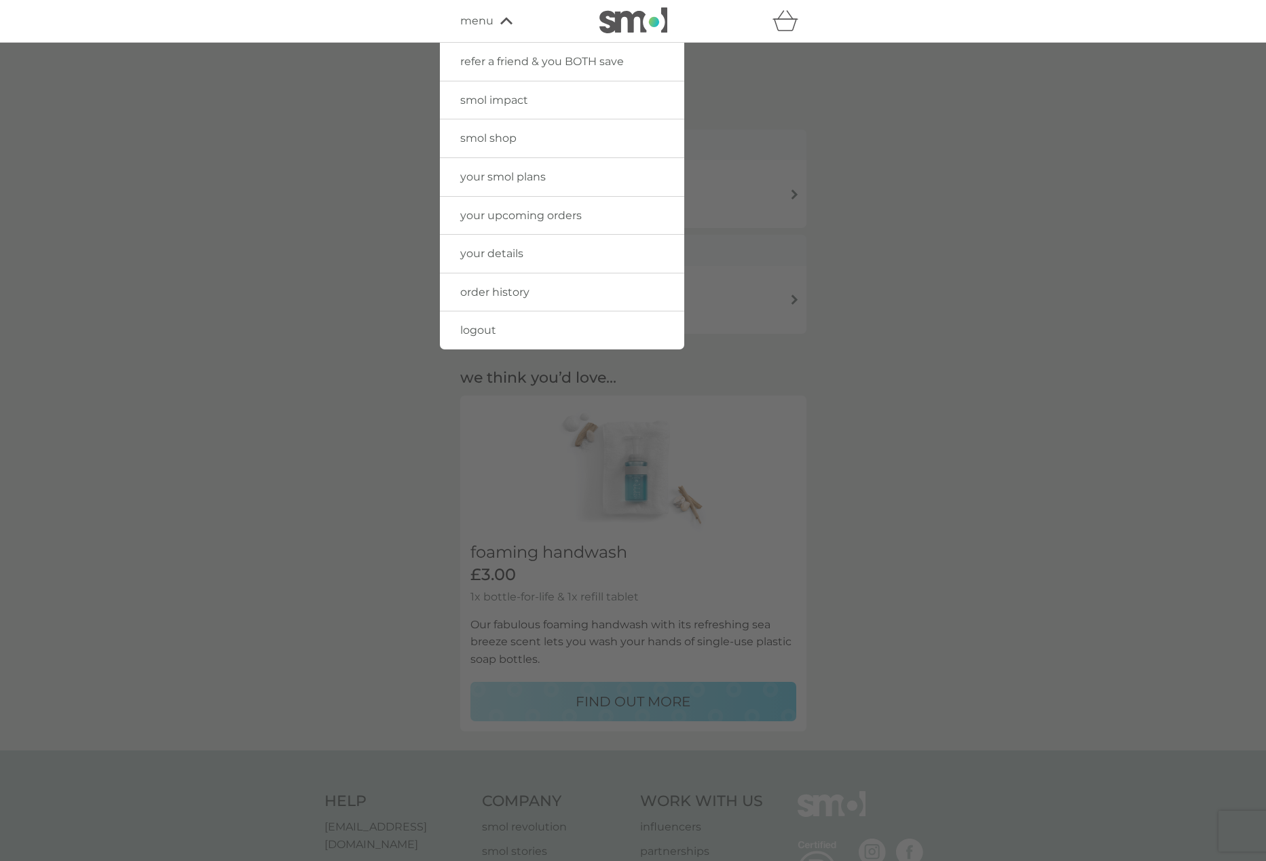
click at [561, 210] on span "your upcoming orders" at bounding box center [520, 215] width 121 height 13
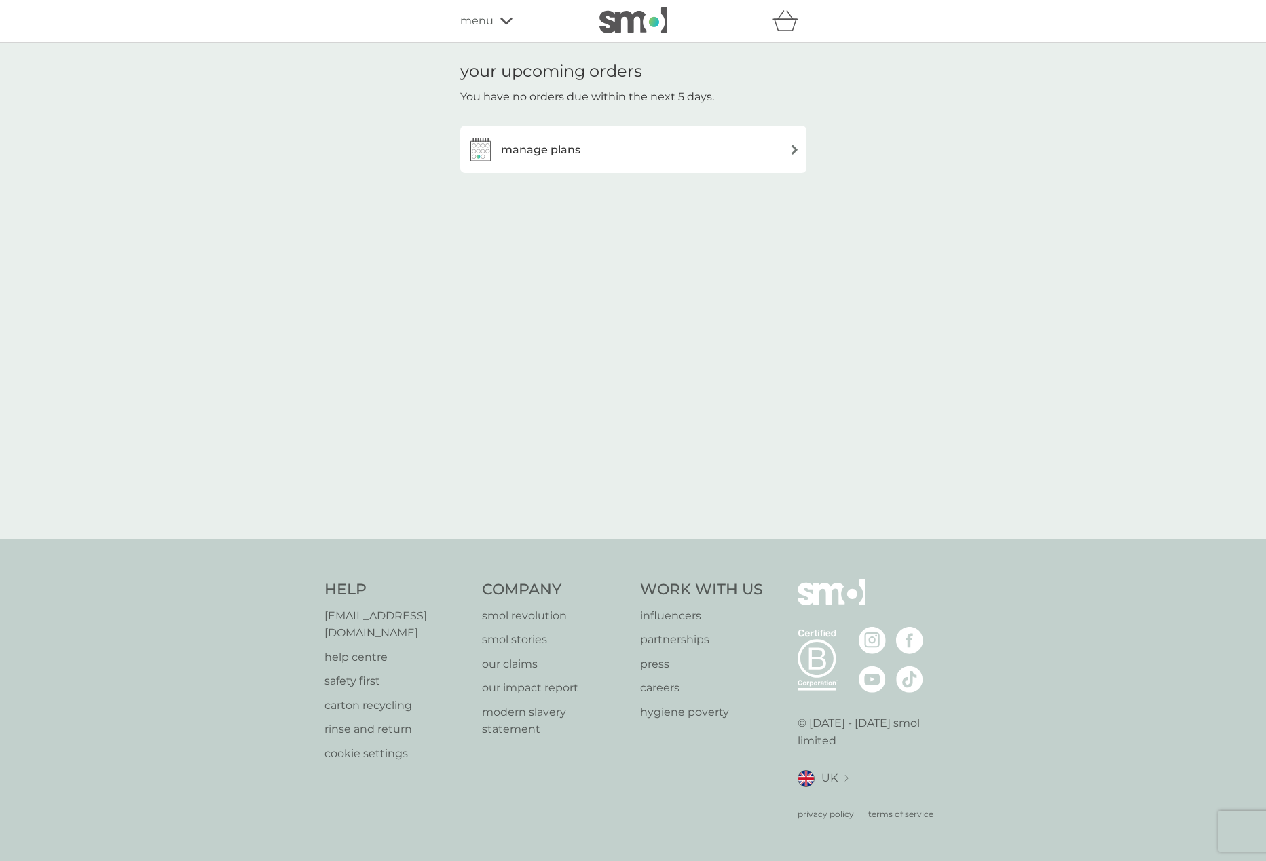
click at [610, 147] on div "manage plans" at bounding box center [633, 149] width 333 height 27
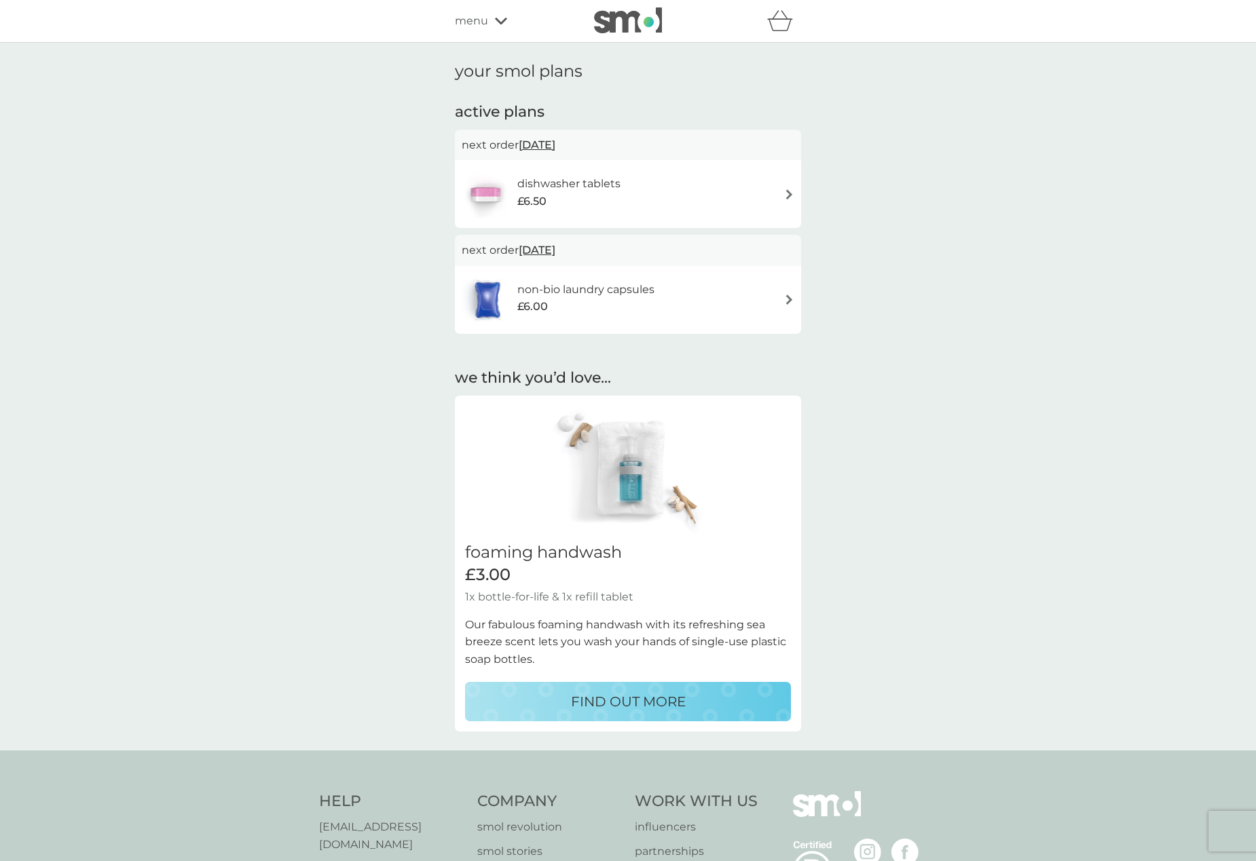
click at [550, 248] on span "31 Oct 2025" at bounding box center [537, 250] width 37 height 26
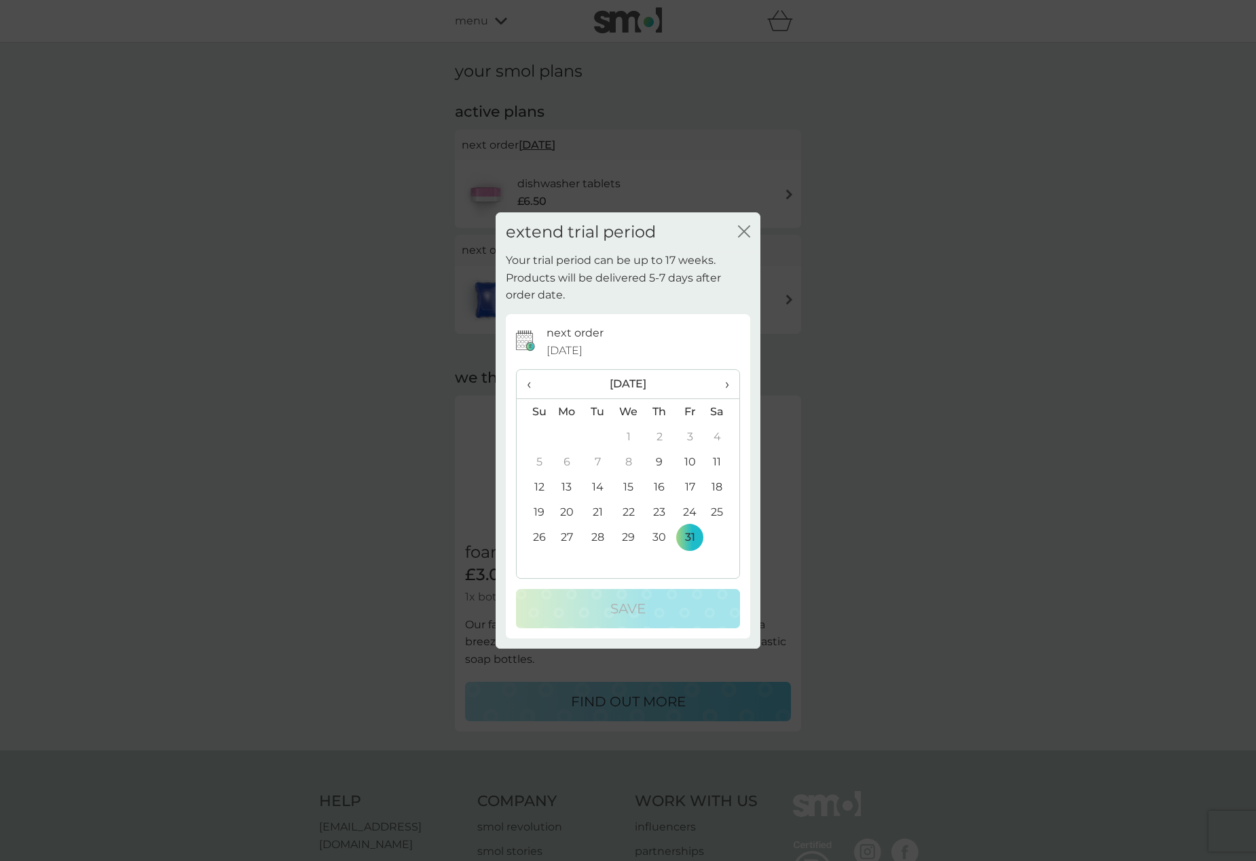
click at [567, 483] on td "13" at bounding box center [566, 486] width 31 height 25
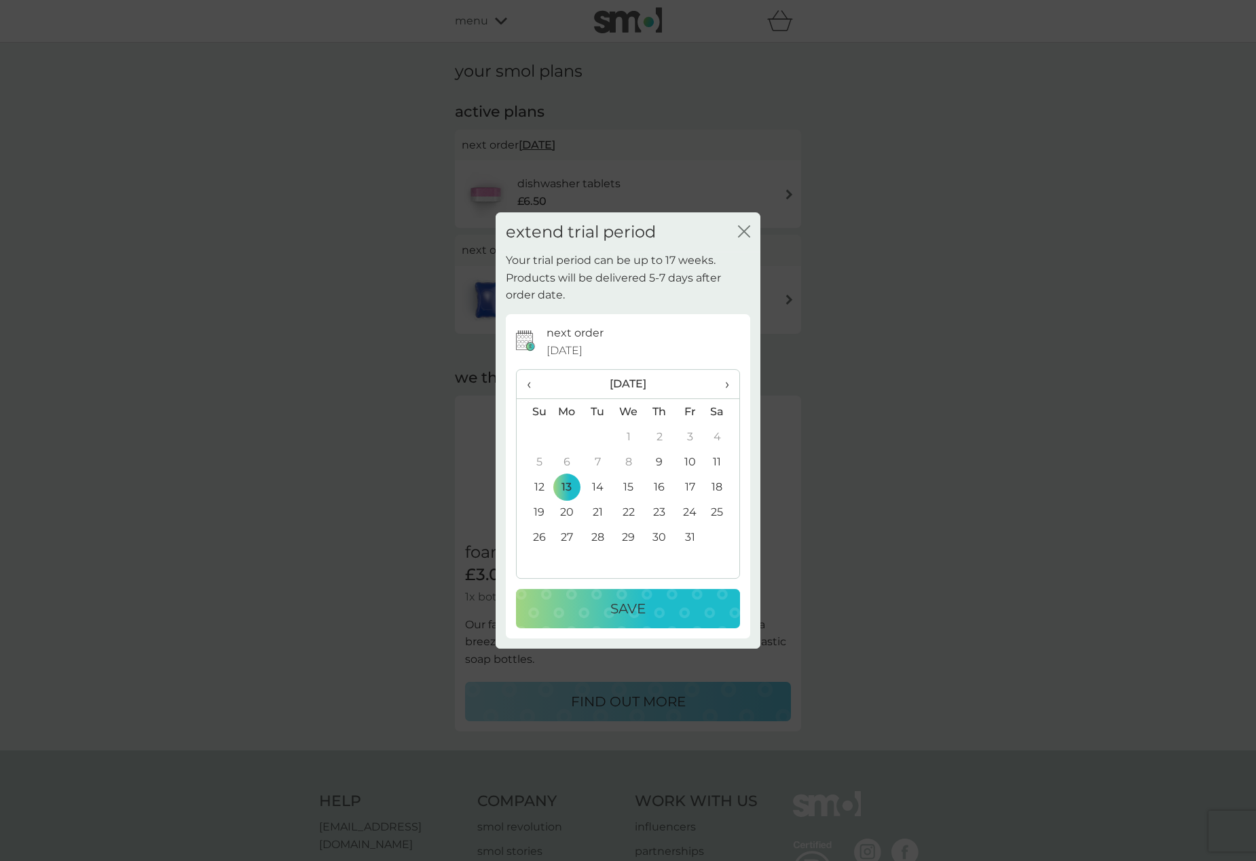
click at [645, 610] on p "Save" at bounding box center [627, 609] width 35 height 22
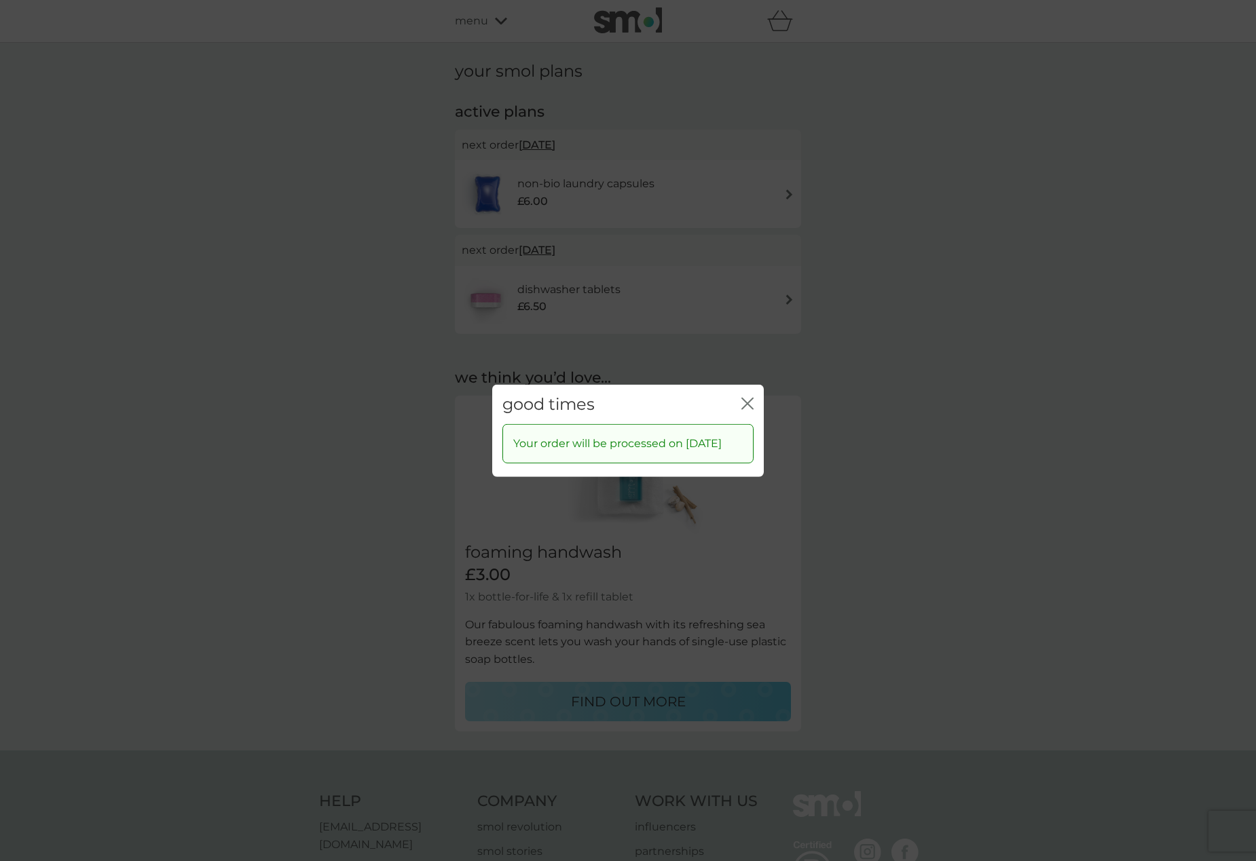
click at [747, 397] on icon "close" at bounding box center [747, 403] width 12 height 12
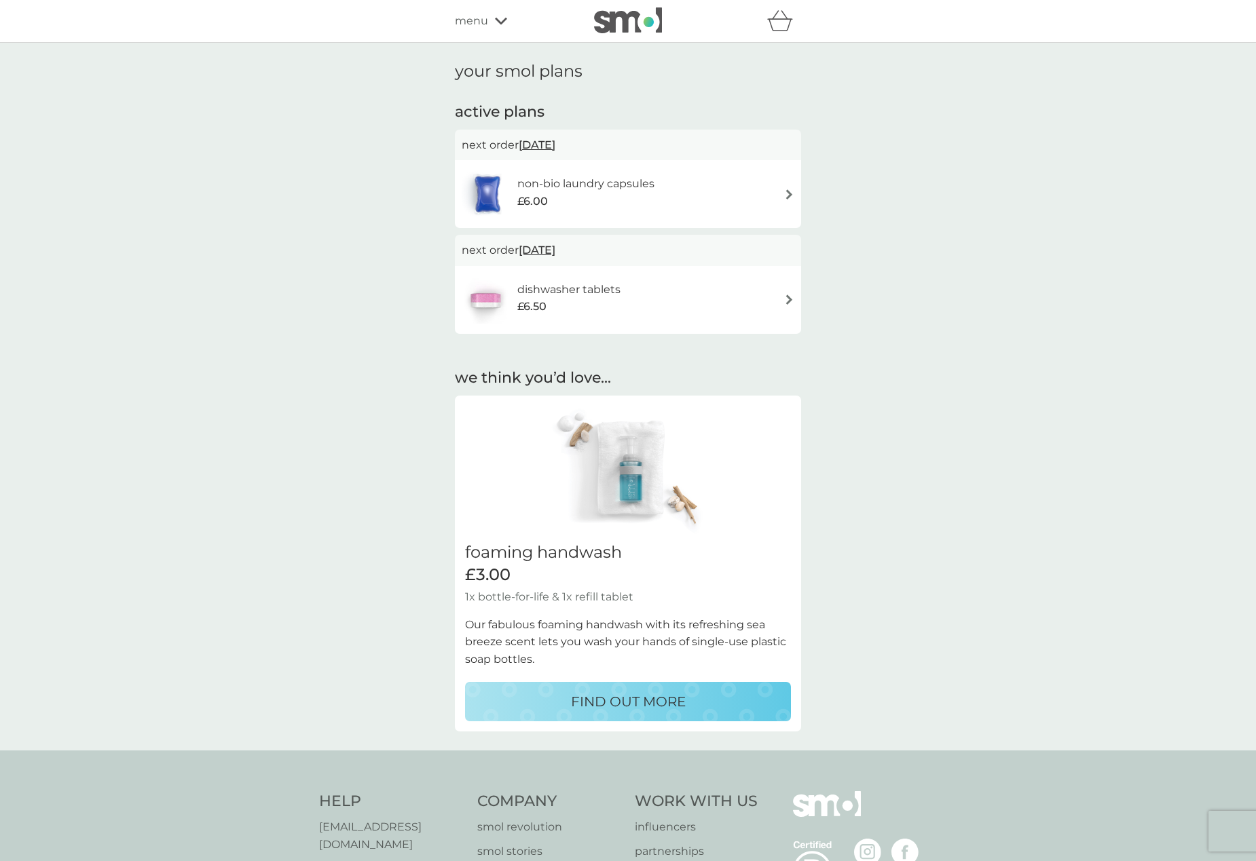
click at [555, 145] on span "13 Oct 2025" at bounding box center [537, 145] width 37 height 26
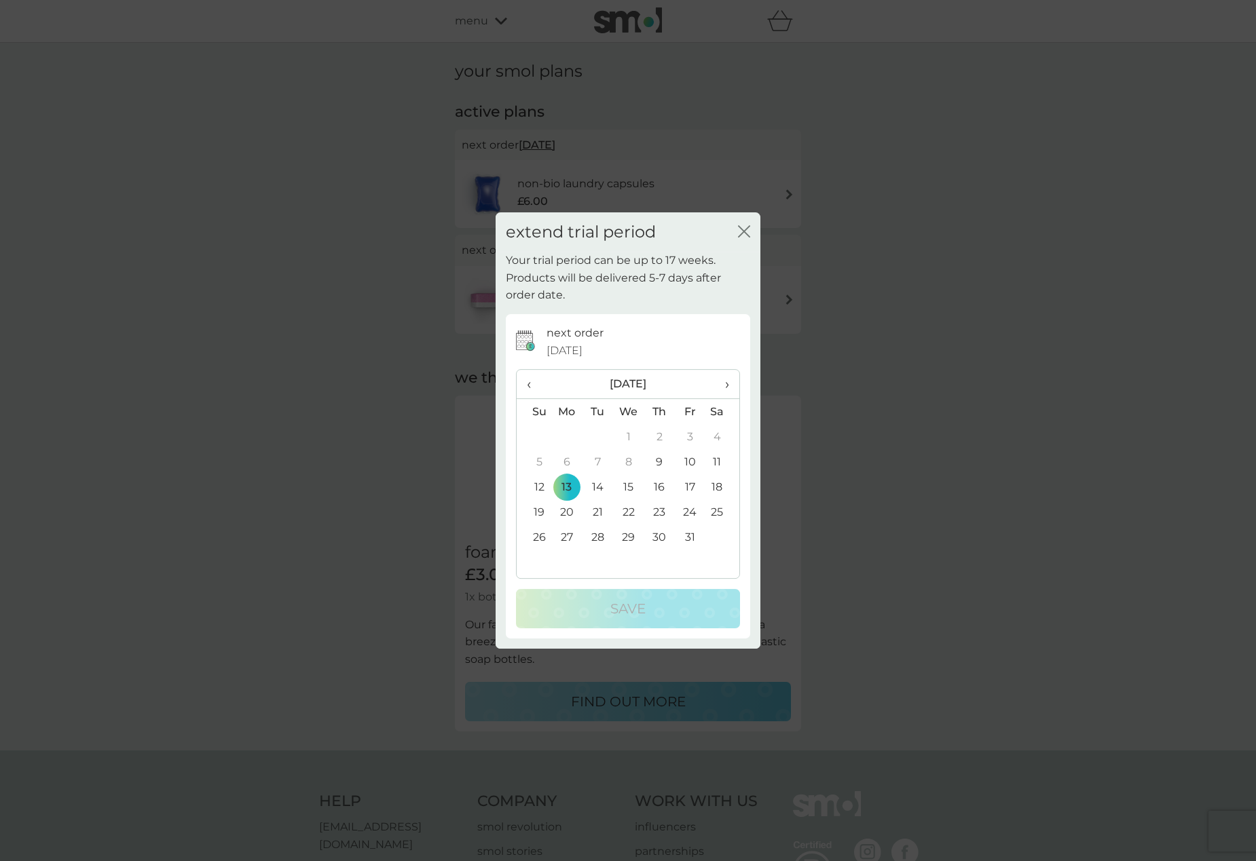
click at [663, 460] on td "9" at bounding box center [659, 461] width 31 height 25
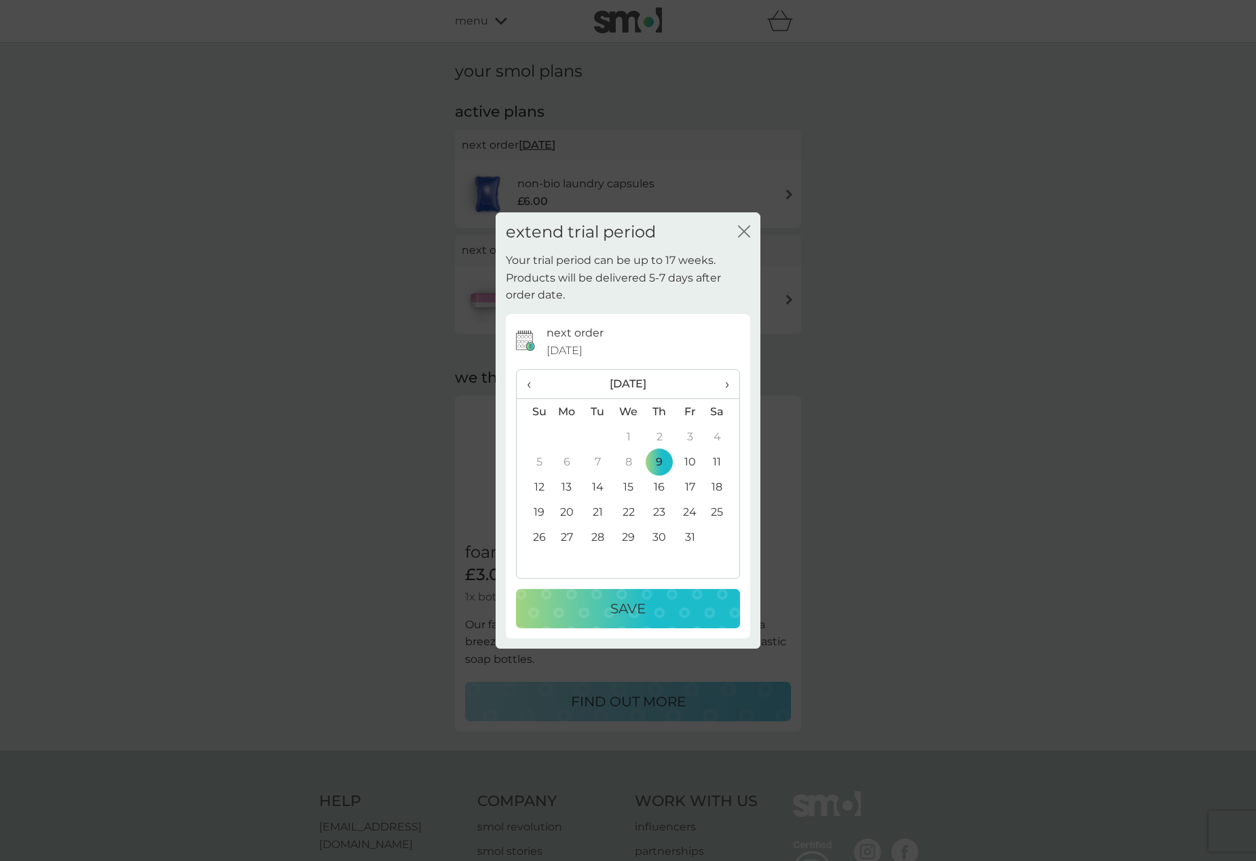
drag, startPoint x: 692, startPoint y: 460, endPoint x: 674, endPoint y: 518, distance: 61.2
click at [692, 460] on td "10" at bounding box center [690, 461] width 31 height 25
click at [645, 620] on button "Save" at bounding box center [628, 608] width 224 height 39
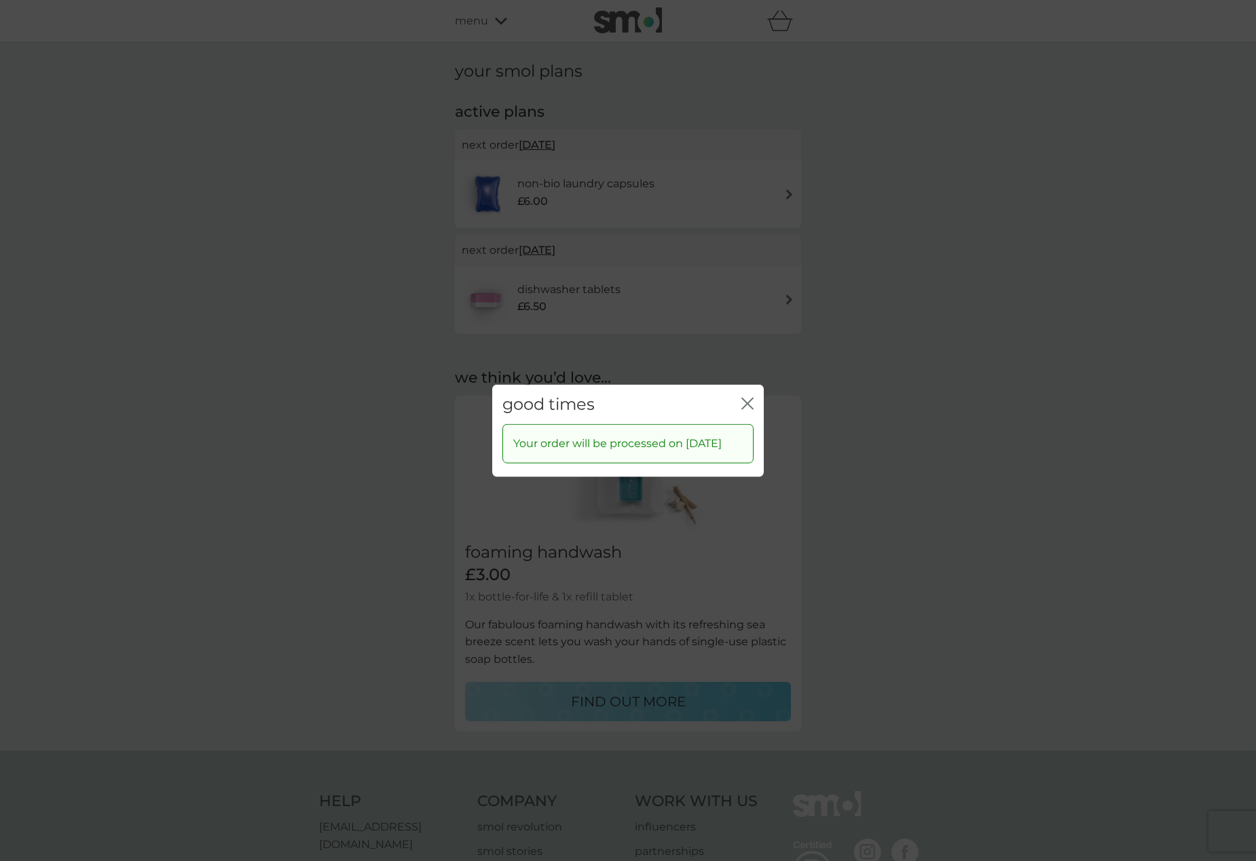
click at [748, 398] on icon "close" at bounding box center [749, 403] width 5 height 11
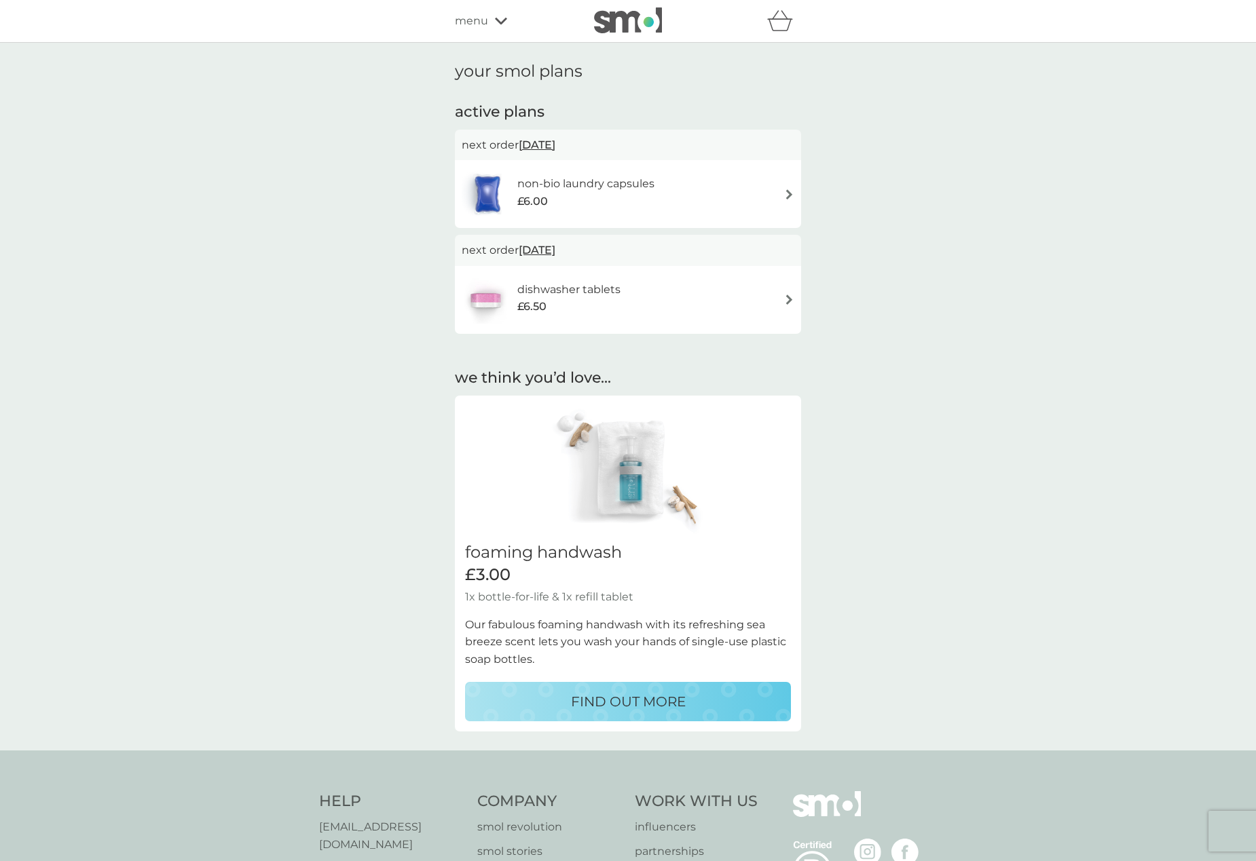
click at [472, 16] on span "menu" at bounding box center [471, 21] width 33 height 18
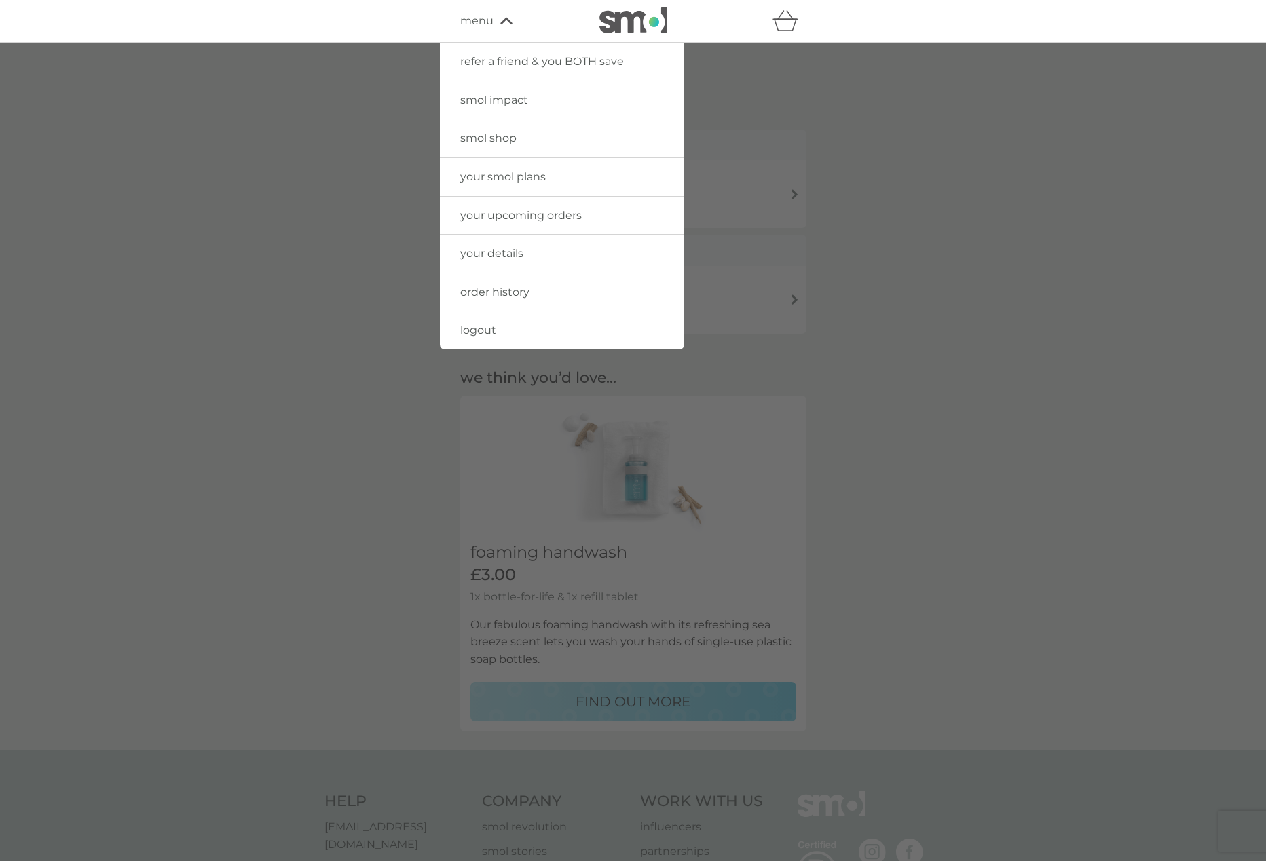
drag, startPoint x: 294, startPoint y: 180, endPoint x: 313, endPoint y: 179, distance: 19.1
click at [294, 181] on div at bounding box center [633, 473] width 1266 height 861
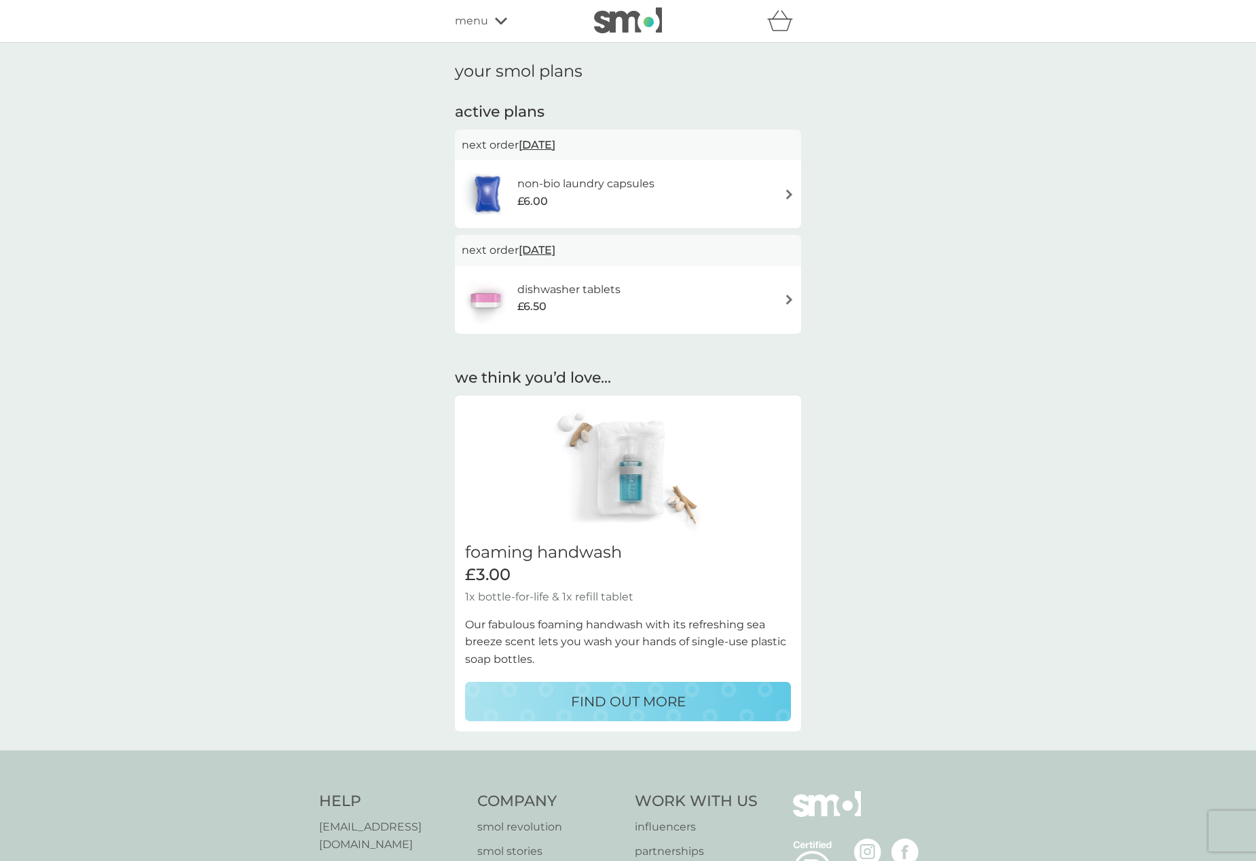
click at [724, 195] on div "non-bio laundry capsules £6.00" at bounding box center [628, 194] width 333 height 48
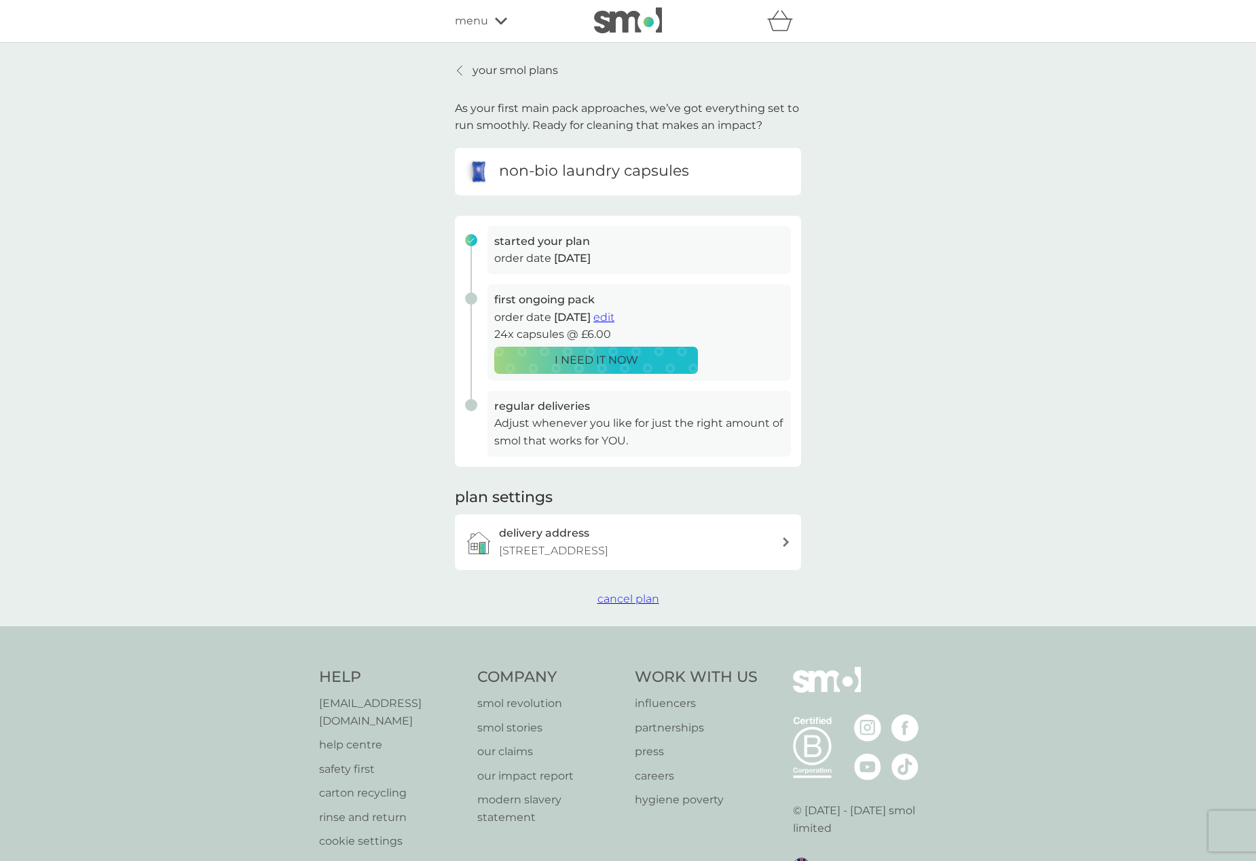
click at [641, 426] on p "Adjust whenever you like for just the right amount of smol that works for YOU." at bounding box center [639, 432] width 290 height 35
click at [488, 72] on p "your smol plans" at bounding box center [515, 71] width 86 height 18
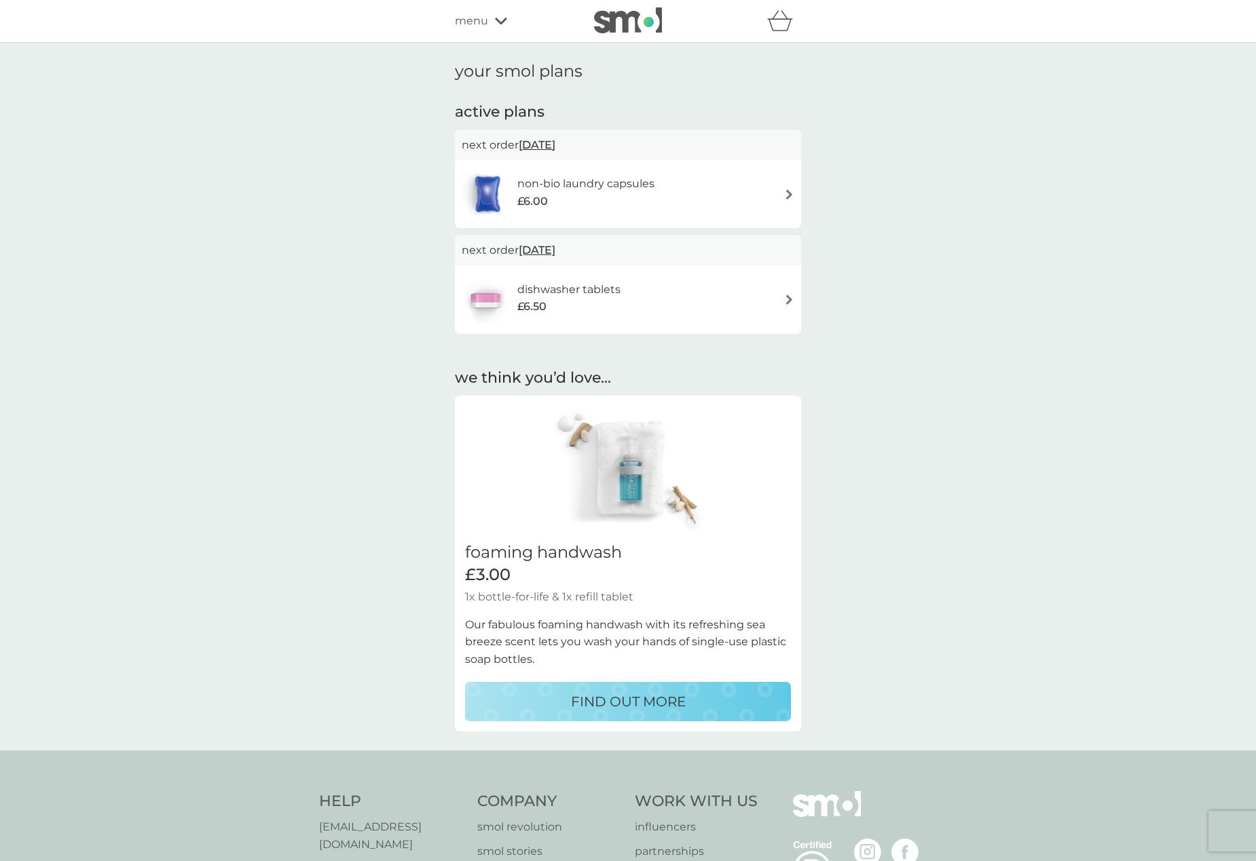
click at [474, 21] on span "menu" at bounding box center [471, 21] width 33 height 18
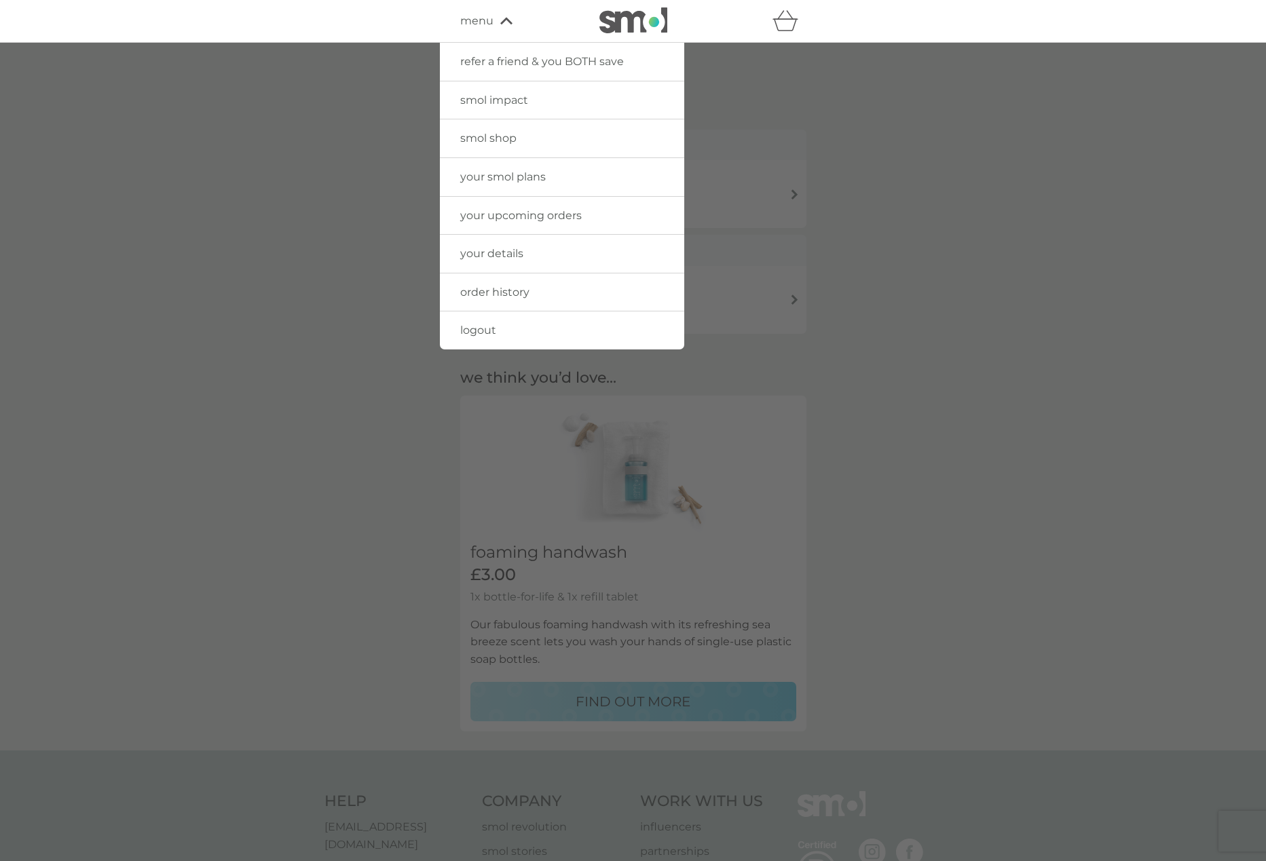
click at [566, 212] on span "your upcoming orders" at bounding box center [520, 215] width 121 height 13
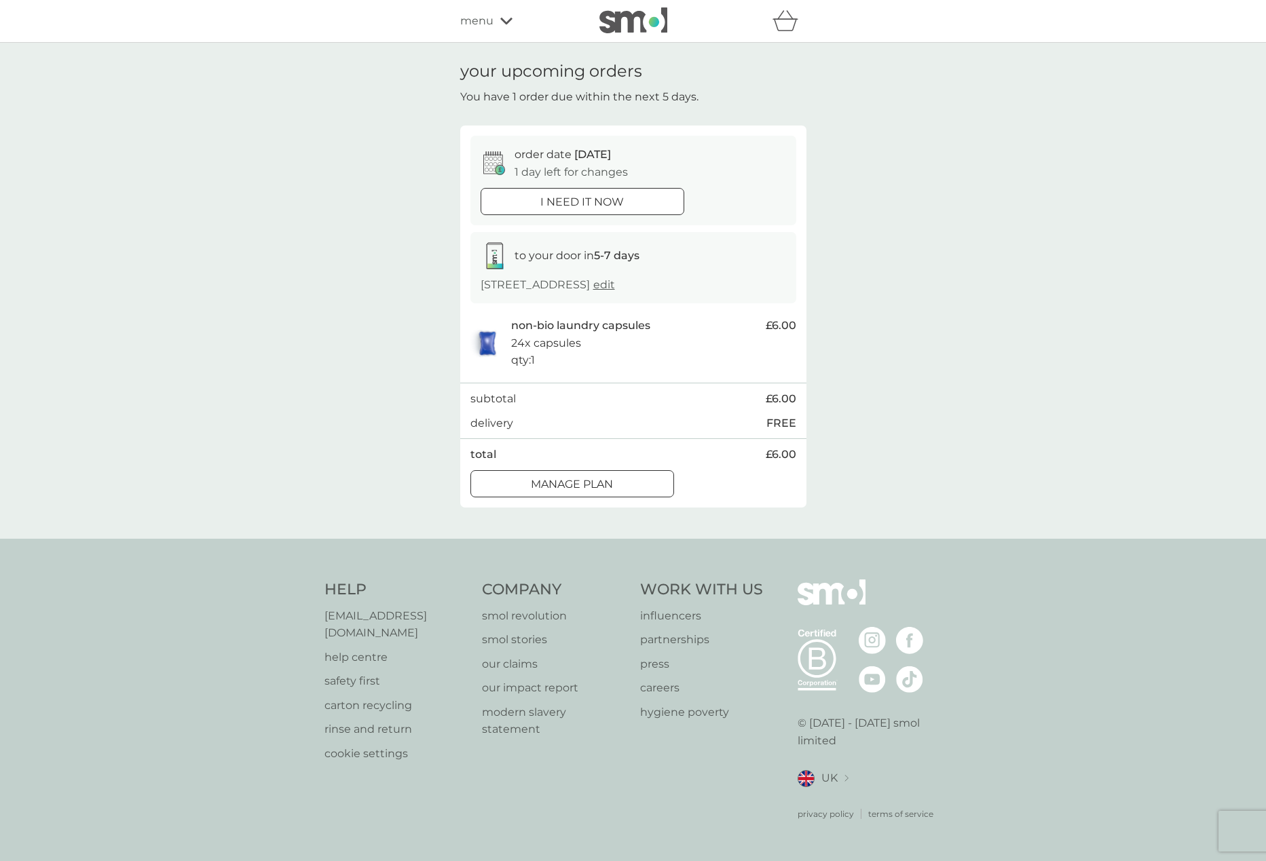
click at [570, 481] on div at bounding box center [572, 483] width 12 height 12
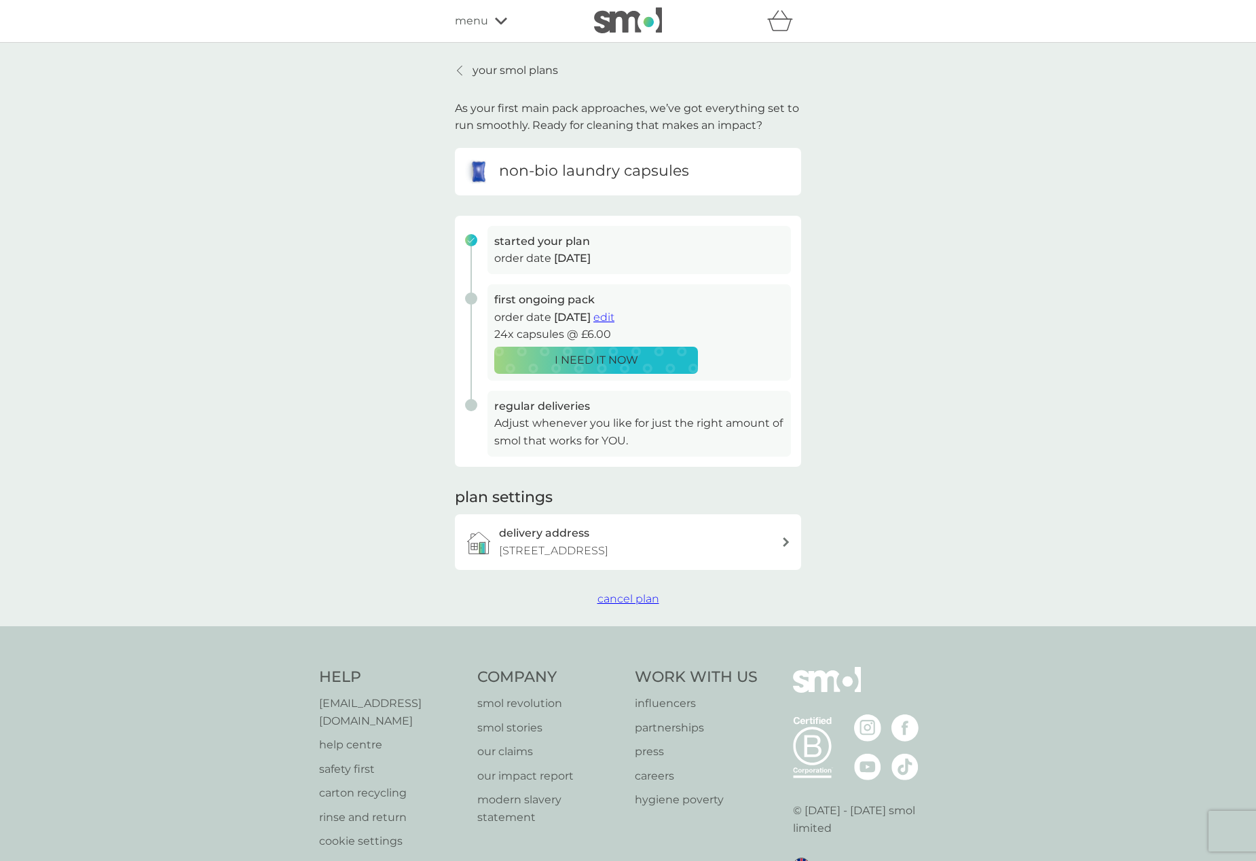
click at [496, 68] on p "your smol plans" at bounding box center [515, 71] width 86 height 18
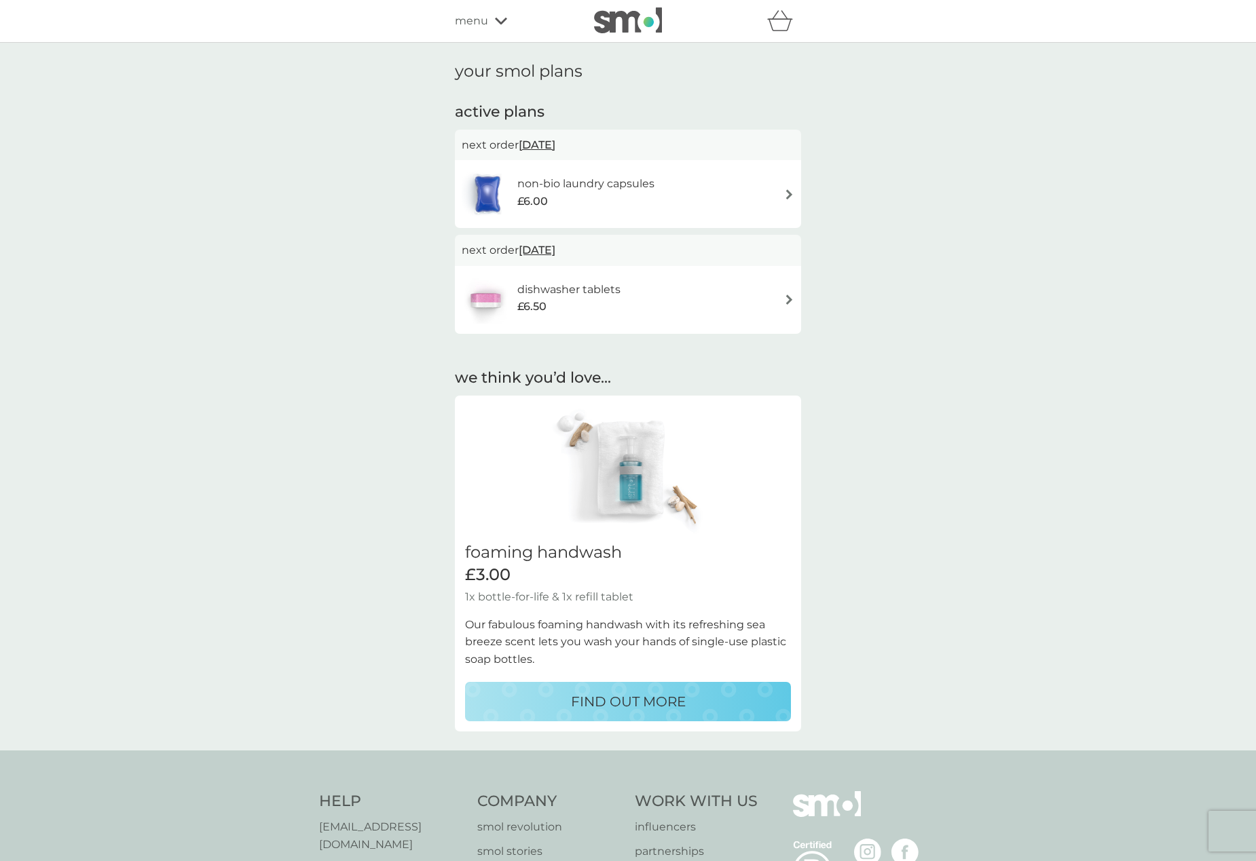
click at [555, 250] on span "31 Oct 2025" at bounding box center [537, 250] width 37 height 26
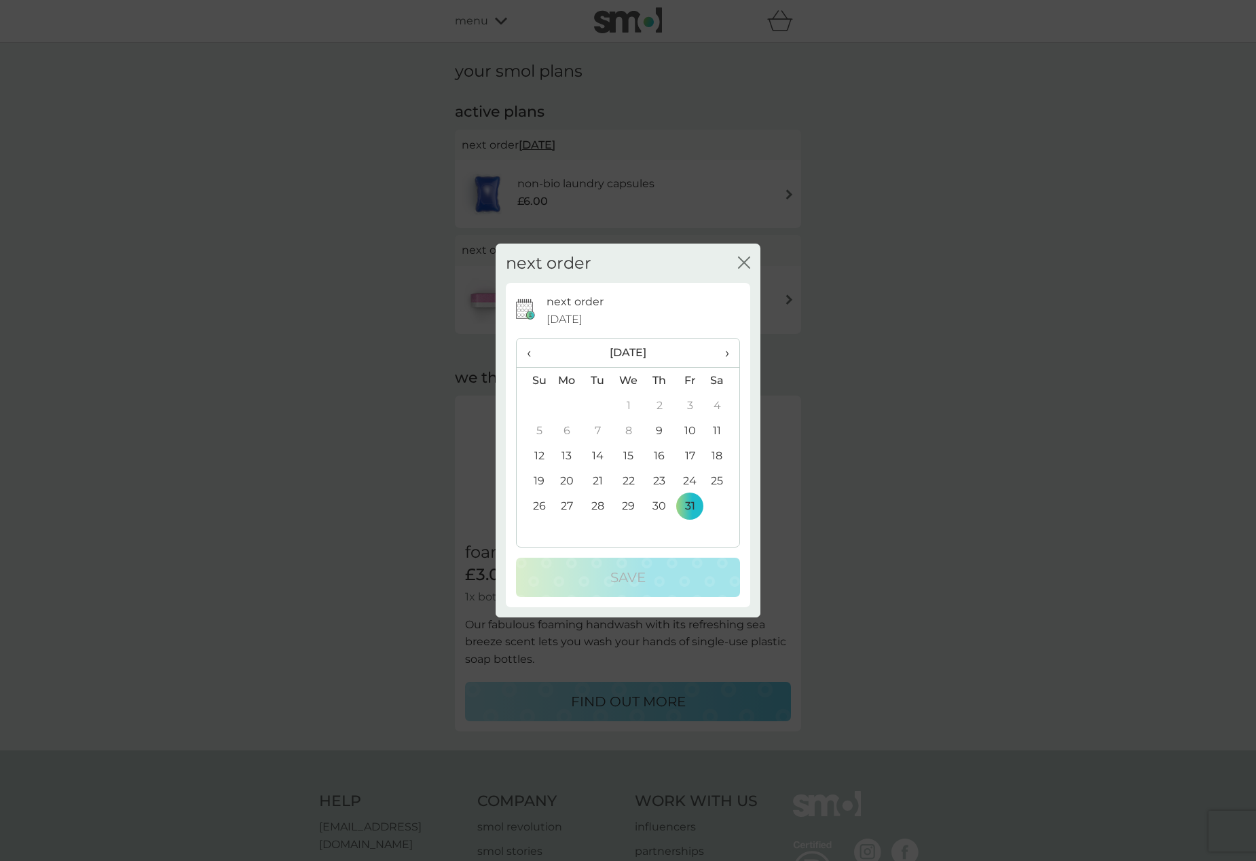
click at [743, 263] on icon "close" at bounding box center [744, 263] width 12 height 12
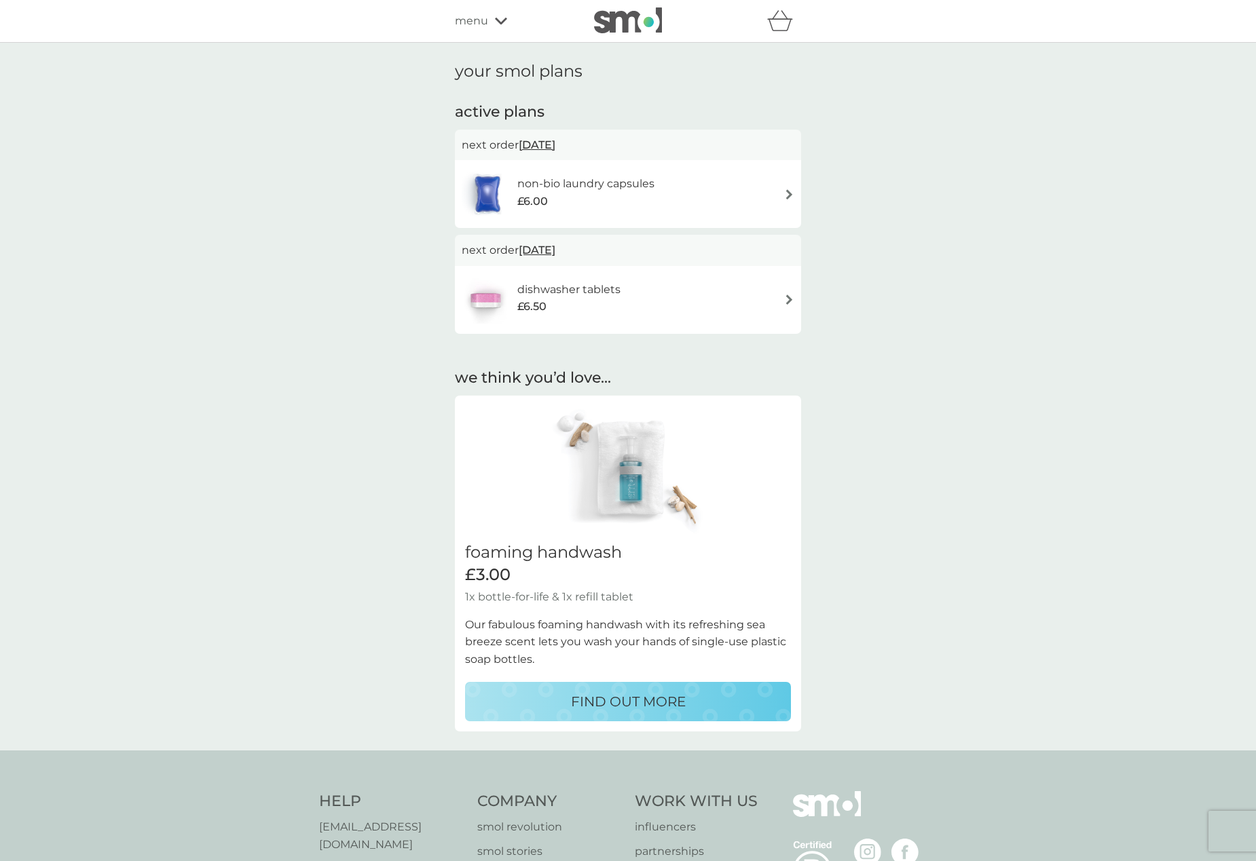
click at [479, 18] on span "menu" at bounding box center [471, 21] width 33 height 18
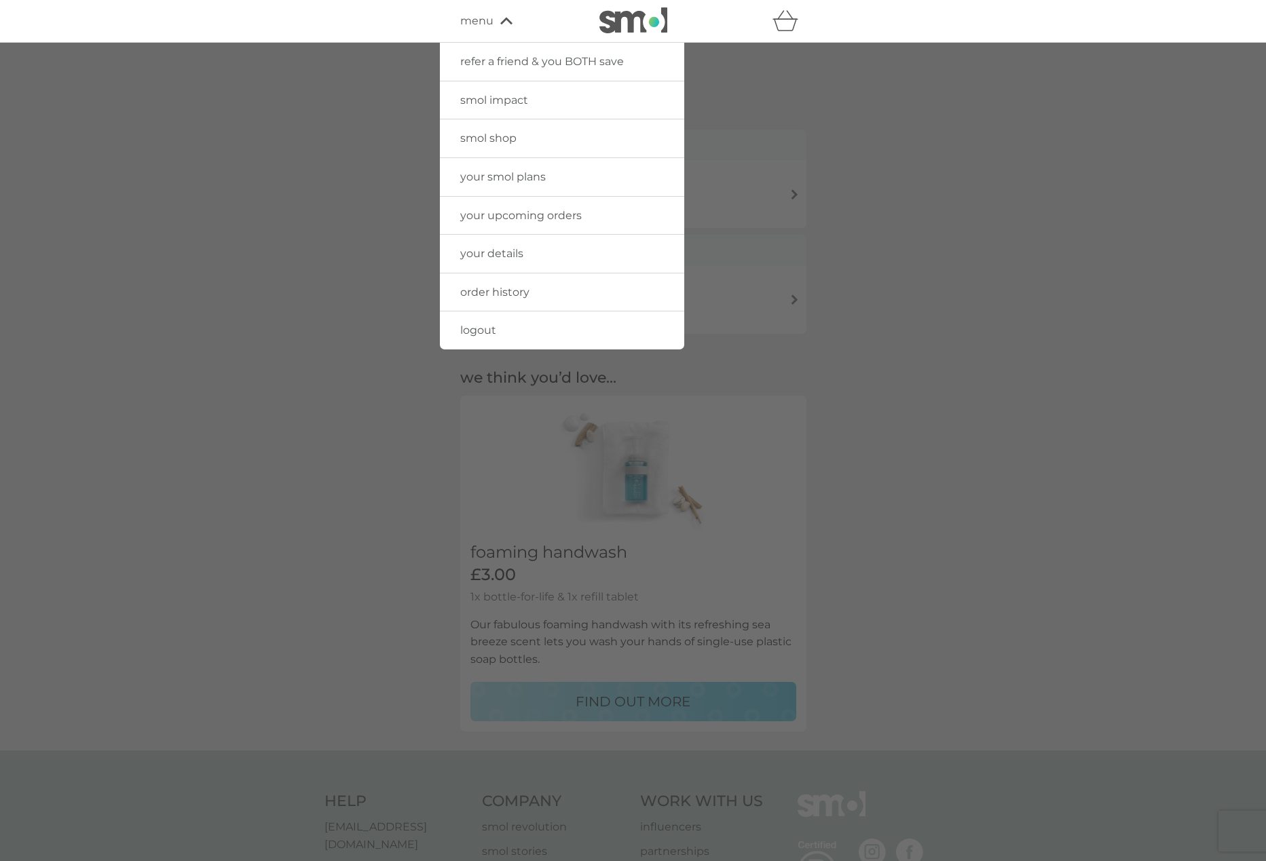
click at [527, 136] on link "smol shop" at bounding box center [562, 138] width 244 height 38
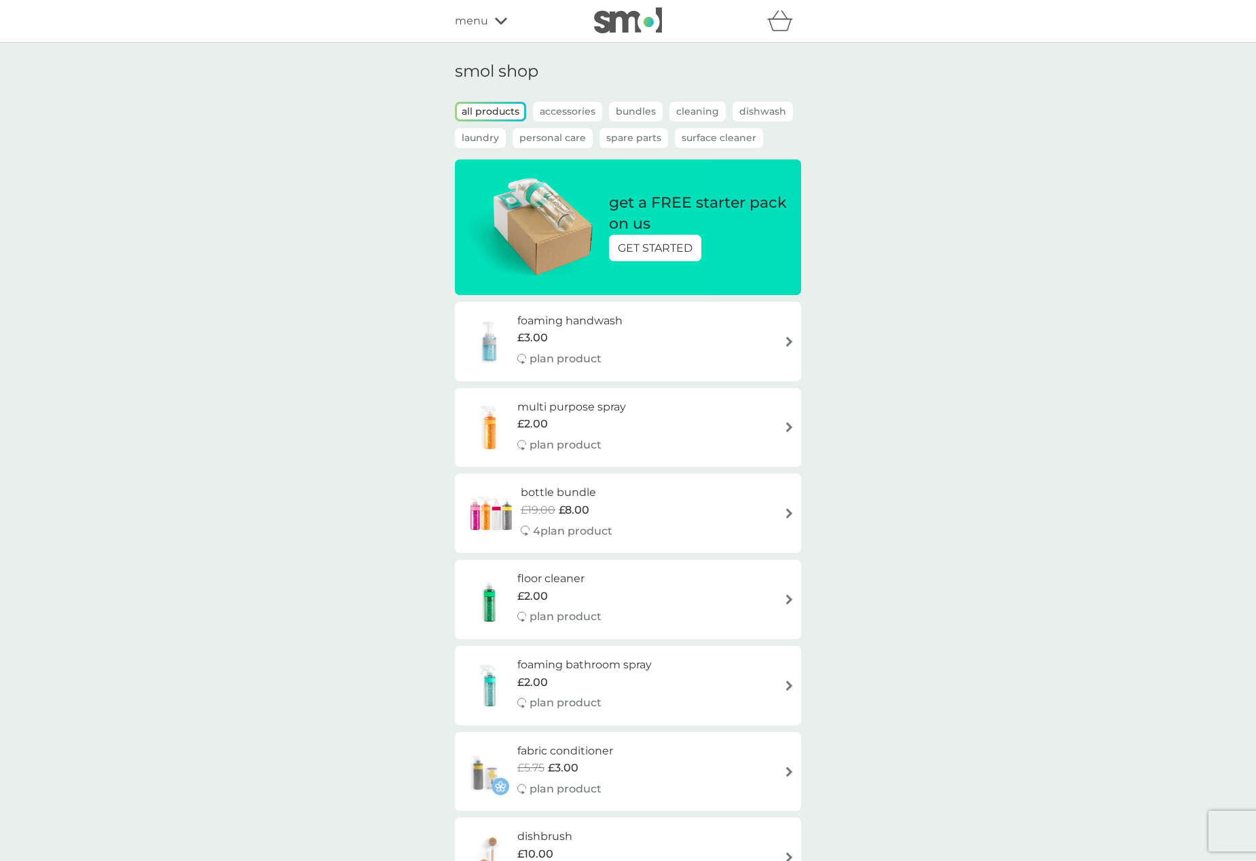
click at [700, 419] on div "multi purpose spray £2.00 plan product" at bounding box center [628, 427] width 333 height 59
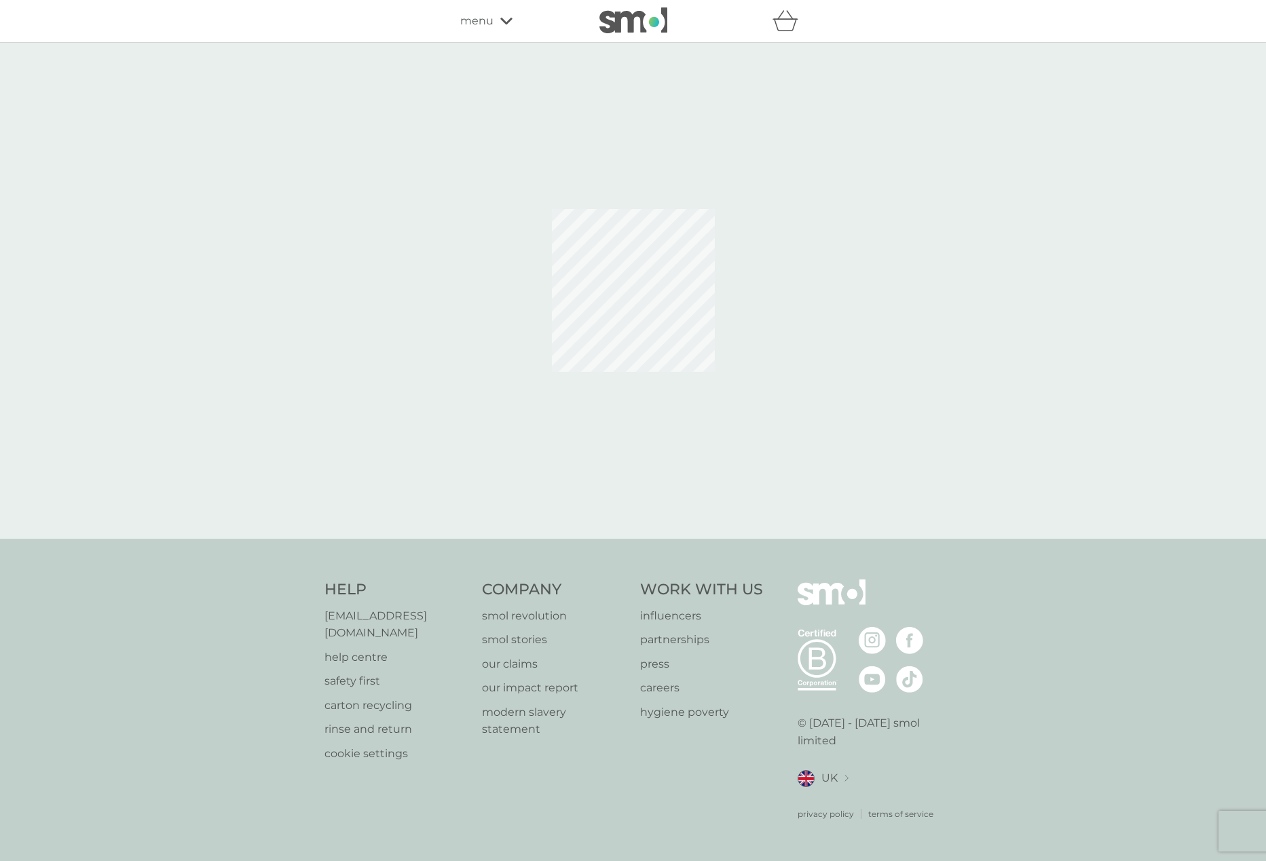
select select "112"
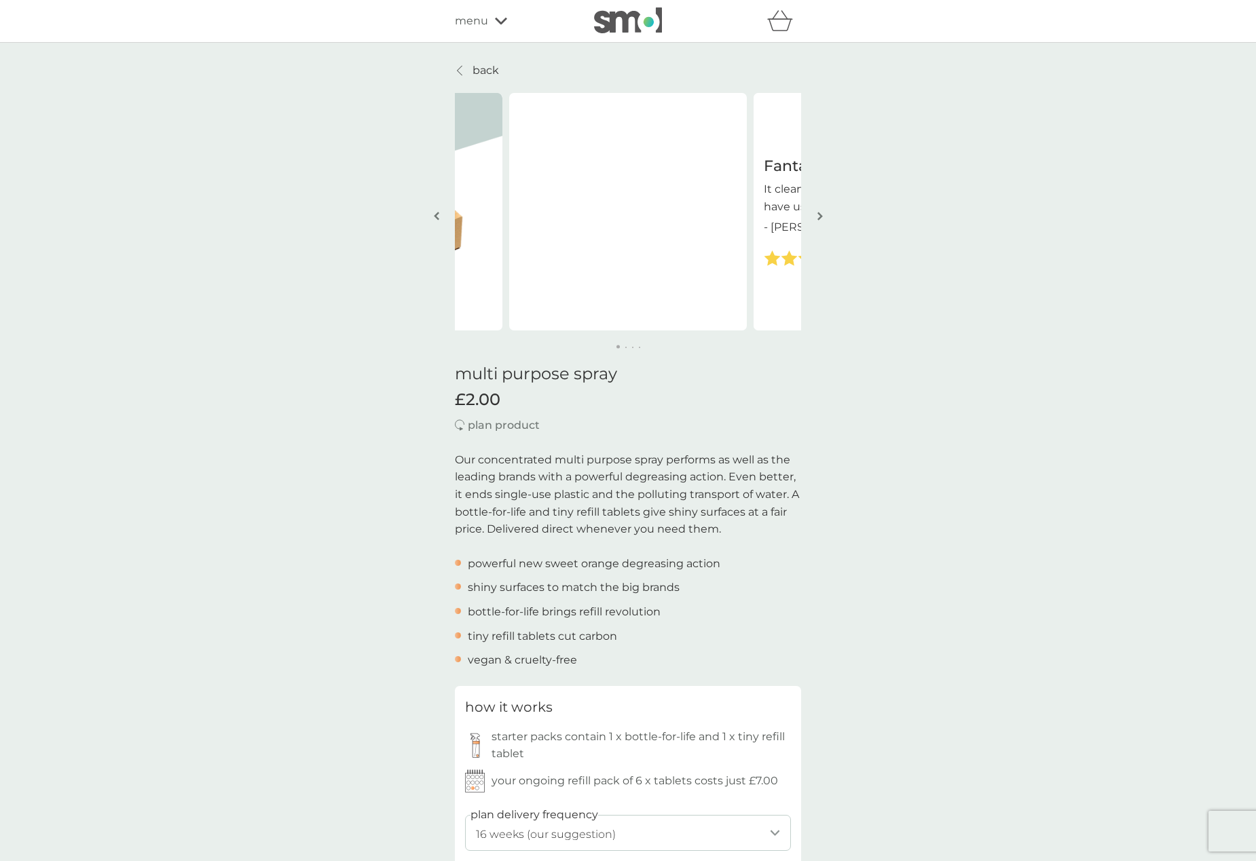
click at [820, 217] on img "button" at bounding box center [819, 216] width 5 height 10
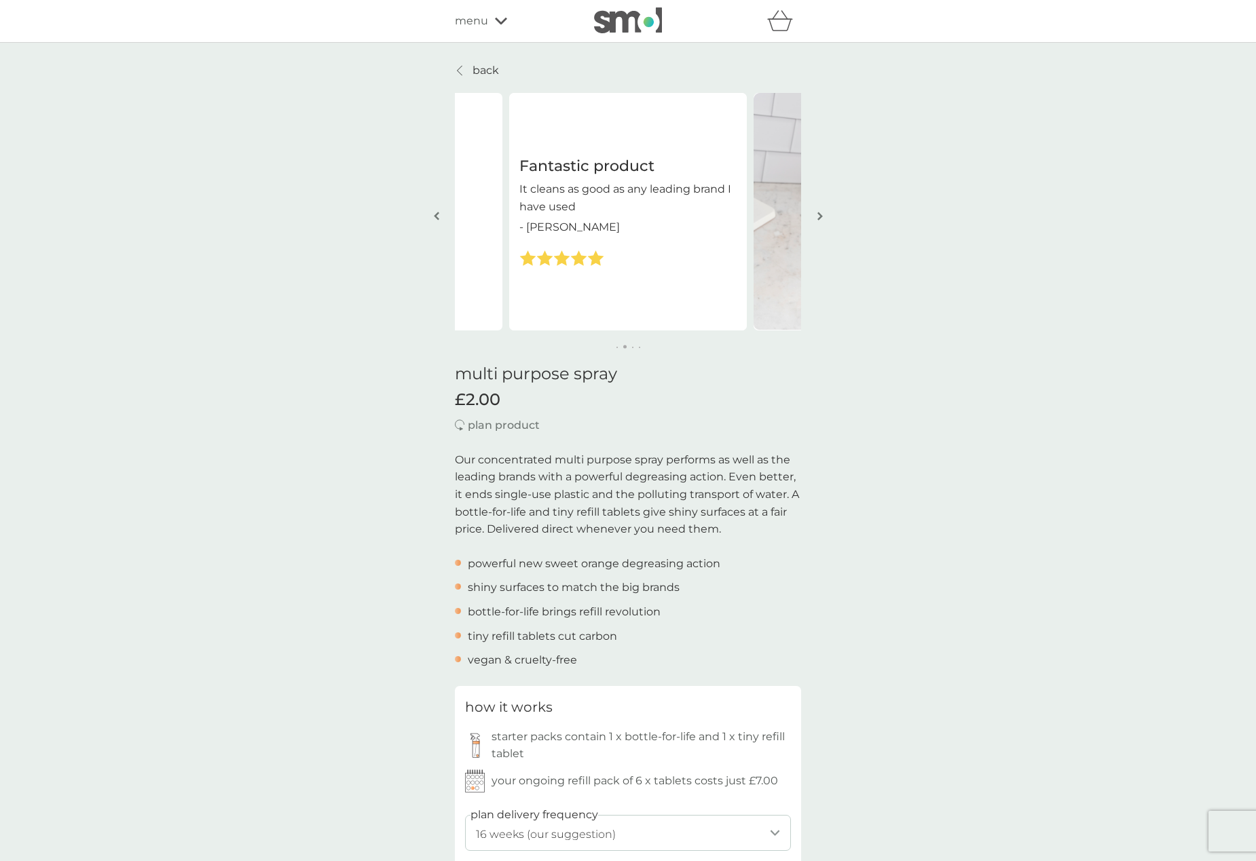
click at [820, 217] on img "button" at bounding box center [819, 216] width 5 height 10
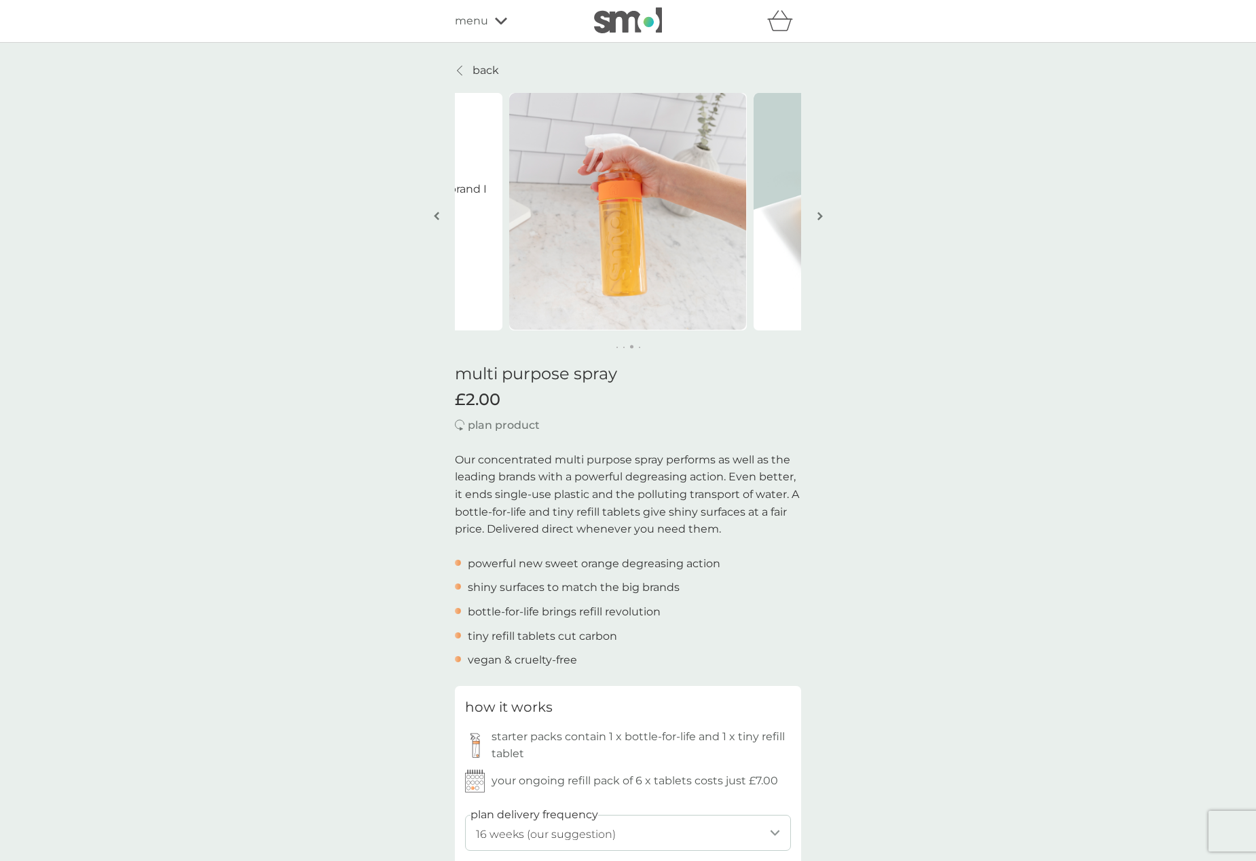
click at [820, 217] on img "button" at bounding box center [819, 216] width 5 height 10
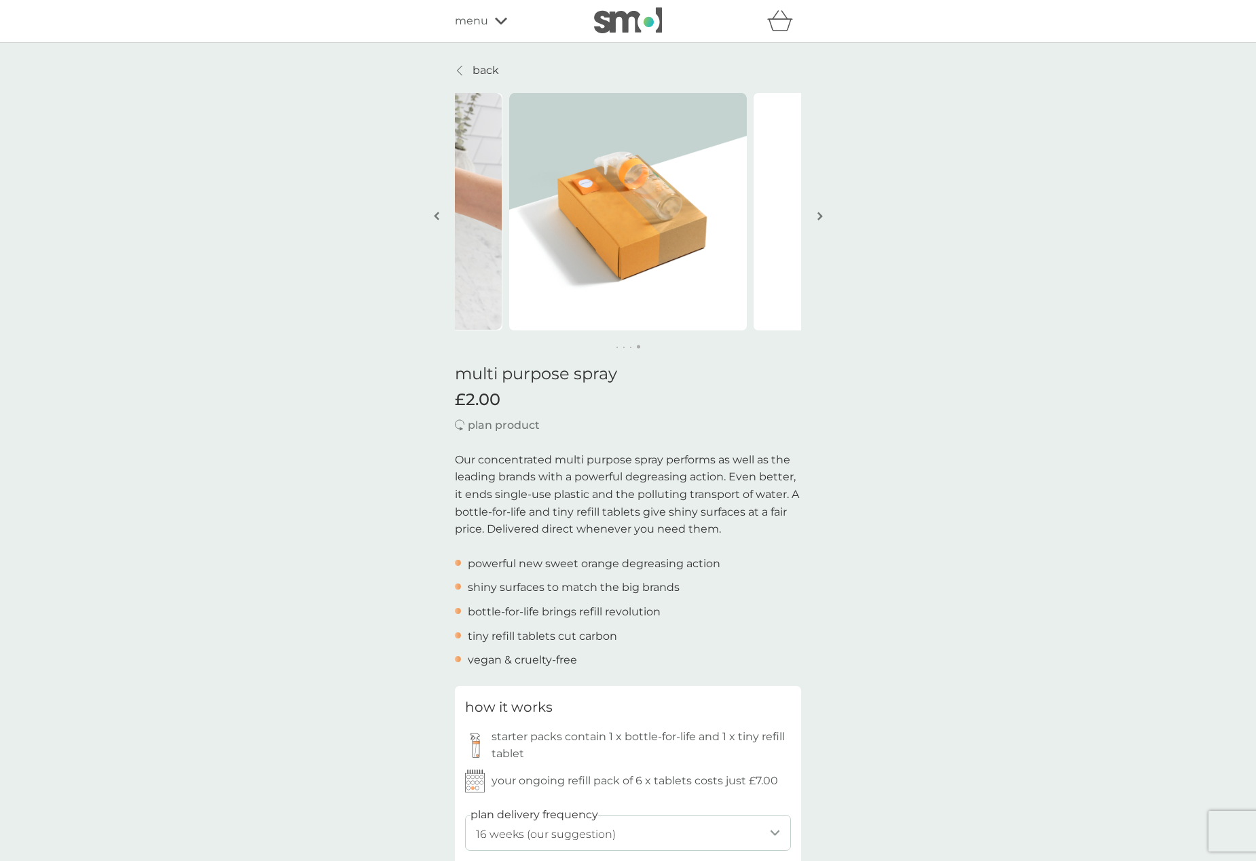
click at [820, 217] on img "button" at bounding box center [819, 216] width 5 height 10
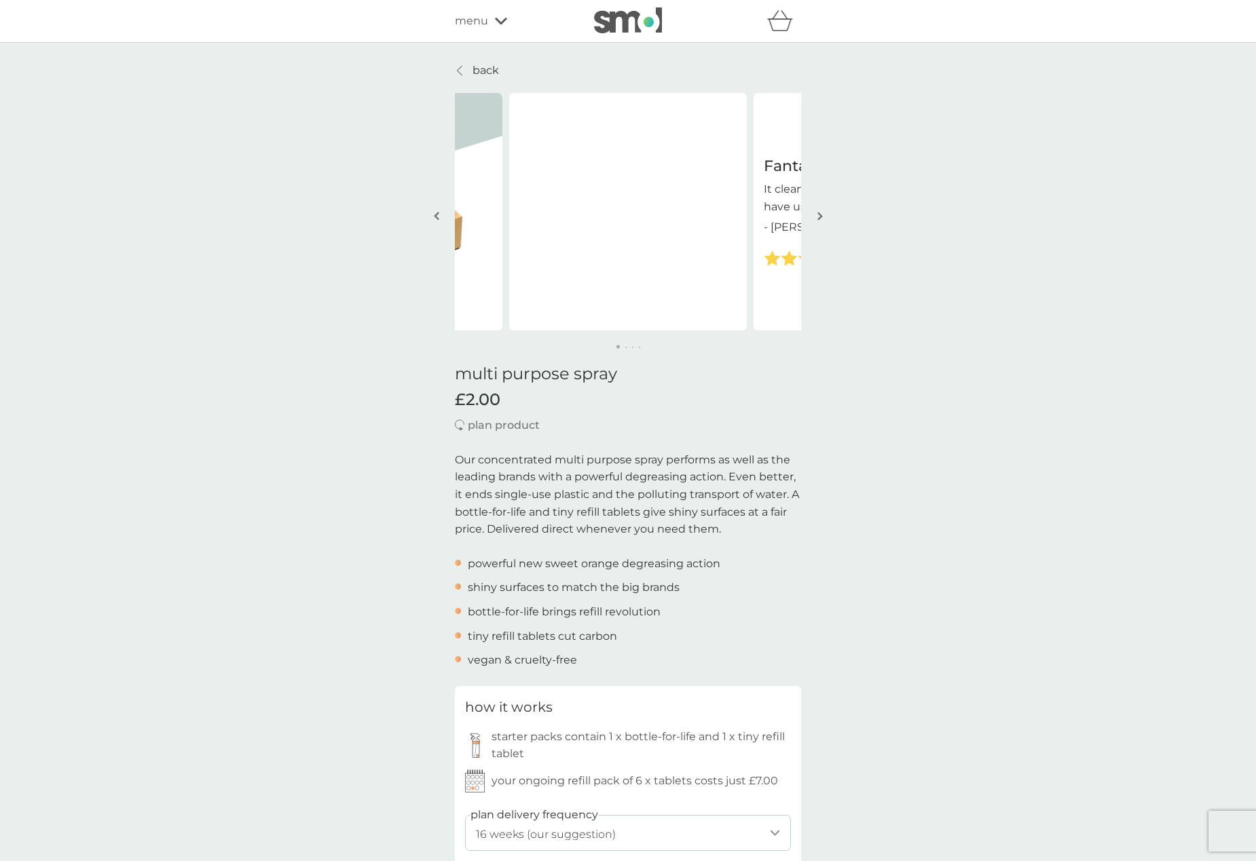
click at [820, 217] on img "button" at bounding box center [819, 216] width 5 height 10
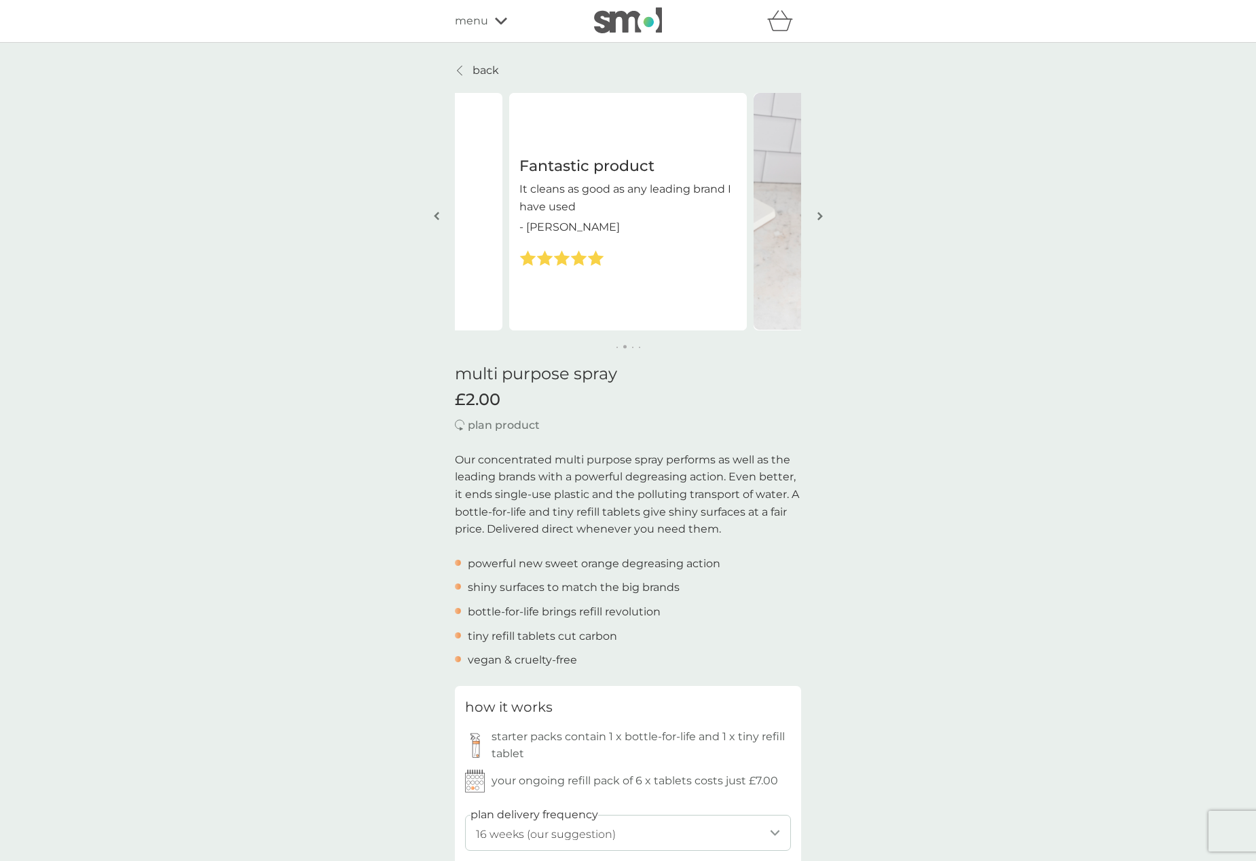
click at [820, 217] on img "button" at bounding box center [819, 216] width 5 height 10
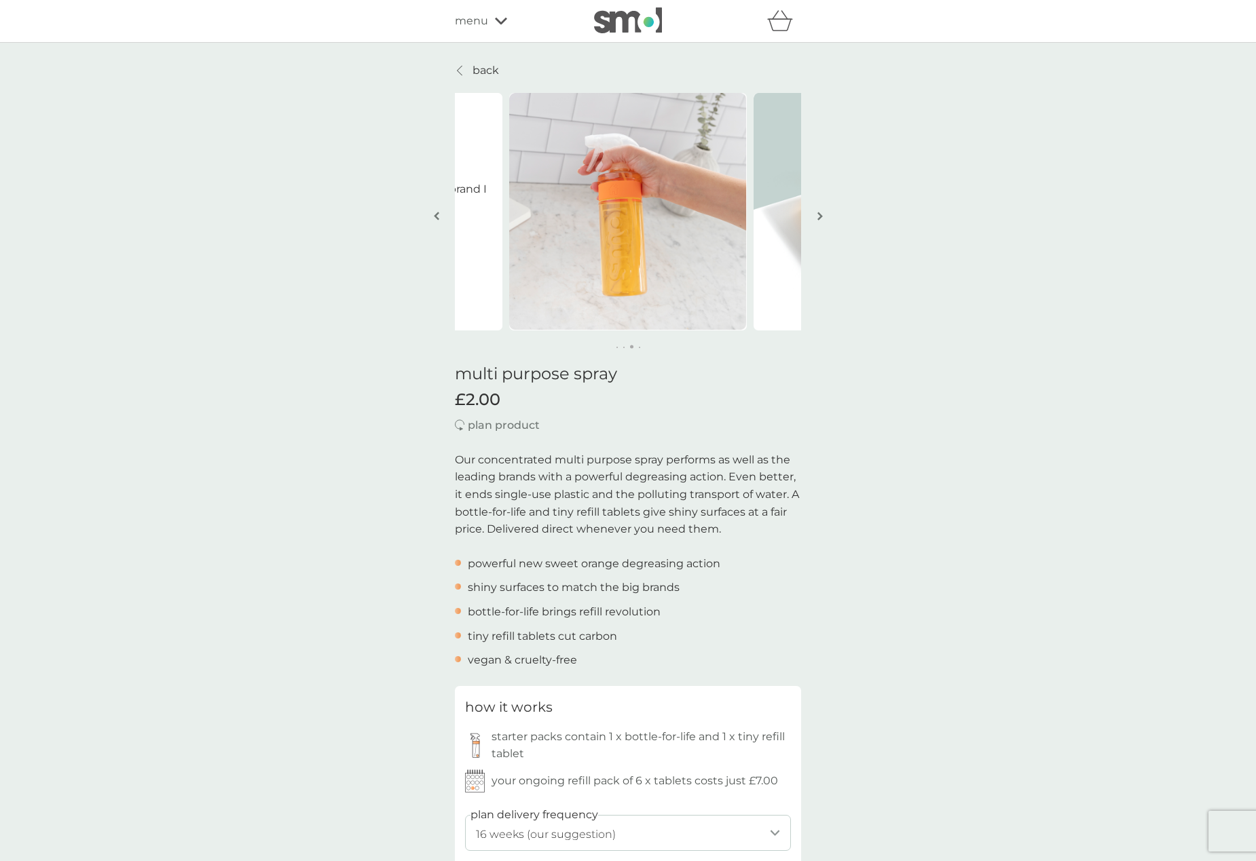
click at [459, 20] on span "menu" at bounding box center [471, 21] width 33 height 18
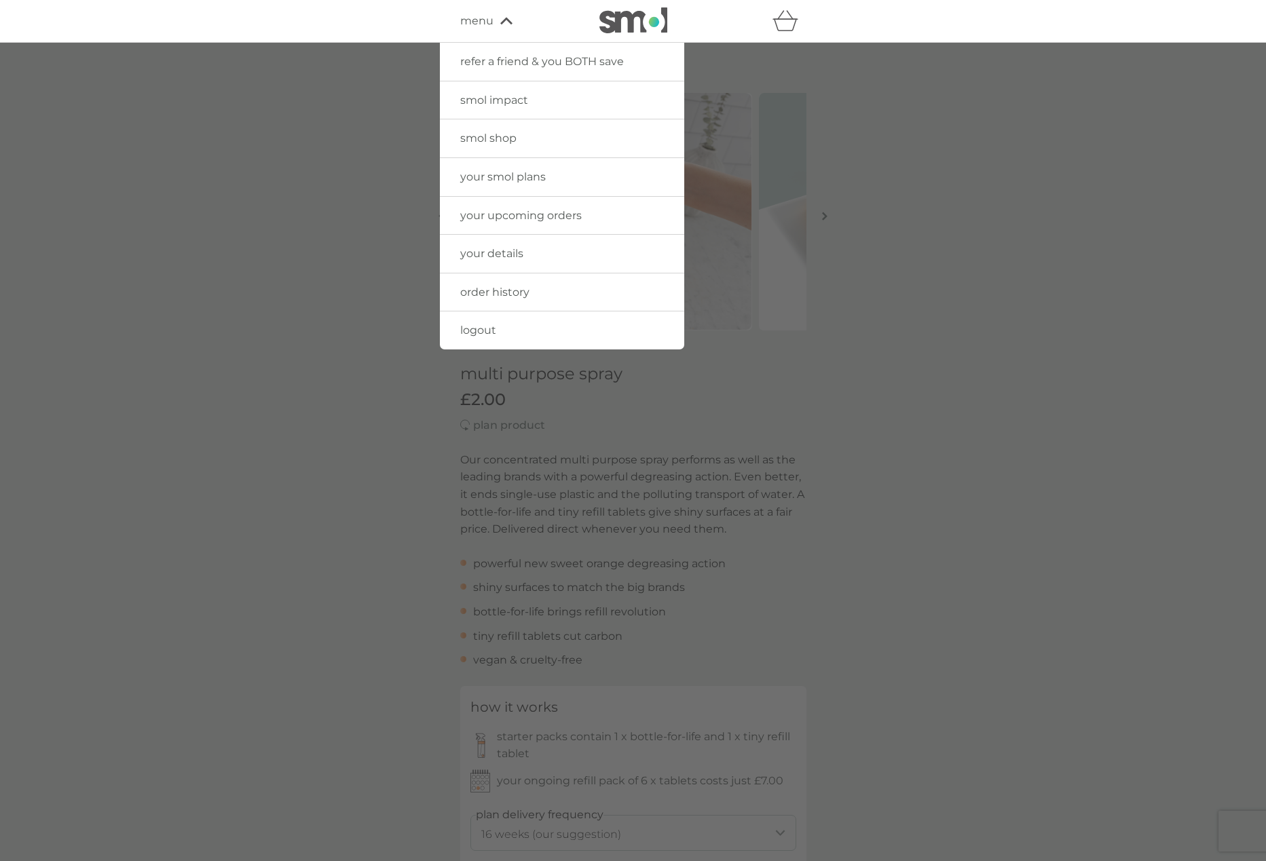
click at [563, 168] on link "your smol plans" at bounding box center [562, 177] width 244 height 38
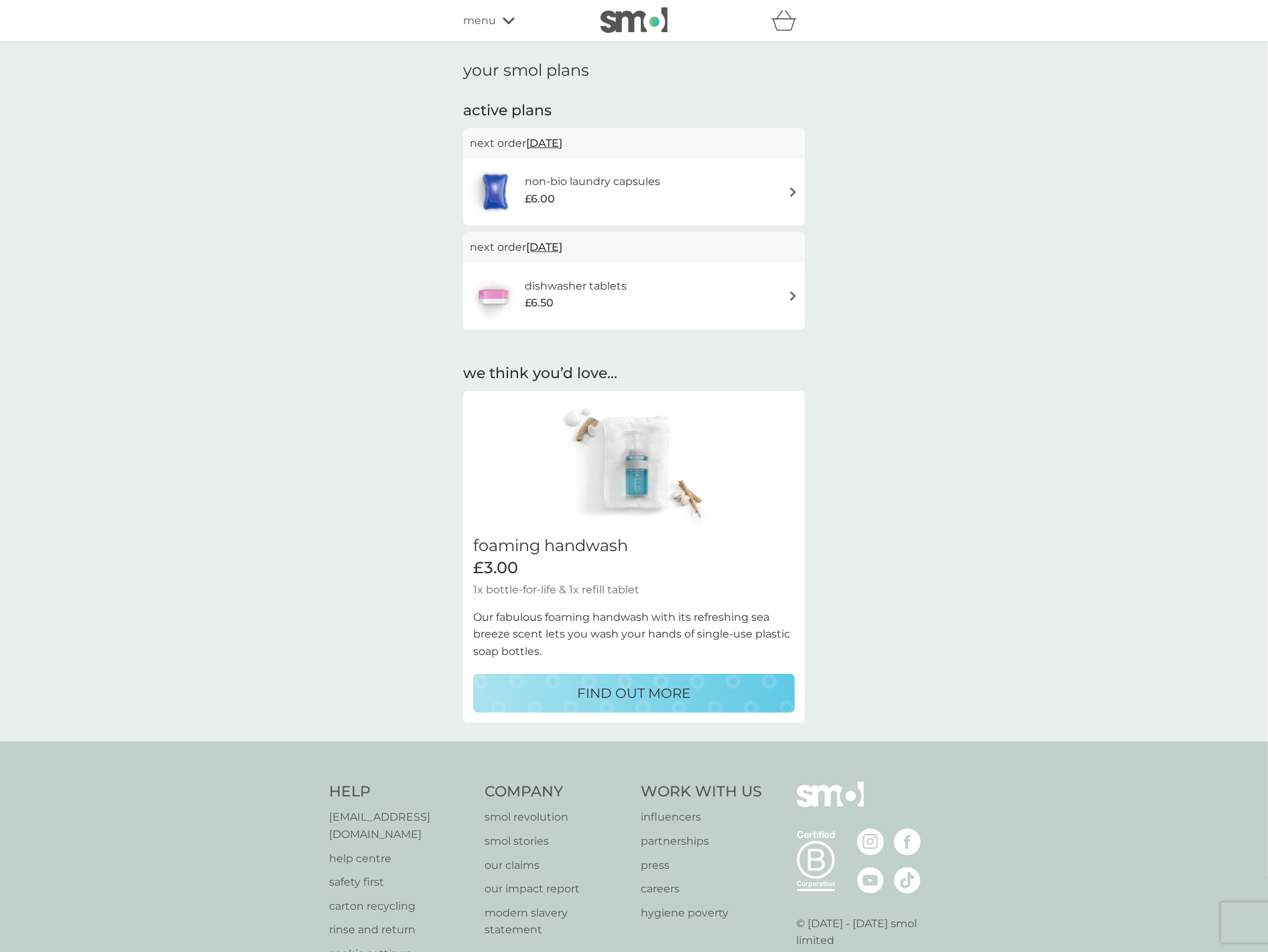
click at [288, 126] on div "your smol plans active plans next order 10 Oct 2025 non-bio laundry capsules £6…" at bounding box center [634, 392] width 1268 height 699
